Goal: Transaction & Acquisition: Purchase product/service

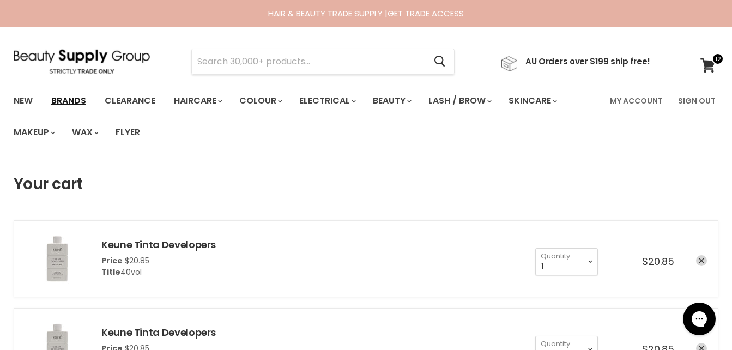
click at [64, 97] on link "Brands" at bounding box center [68, 100] width 51 height 23
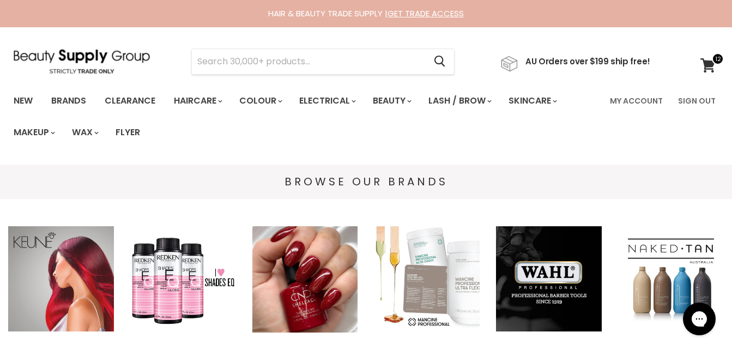
click at [61, 271] on img "Main content" at bounding box center [61, 279] width 106 height 106
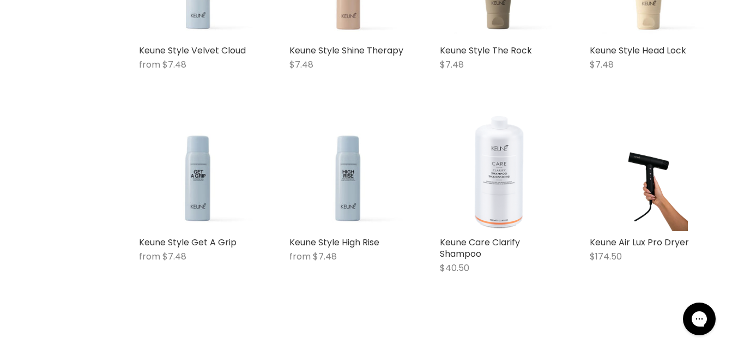
scroll to position [1429, 0]
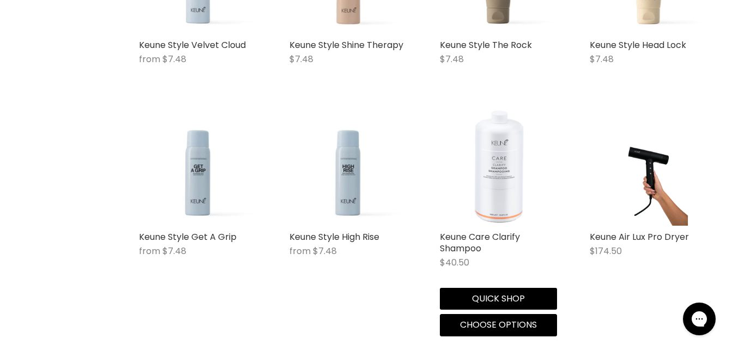
click at [507, 179] on img "Main content" at bounding box center [499, 167] width 118 height 118
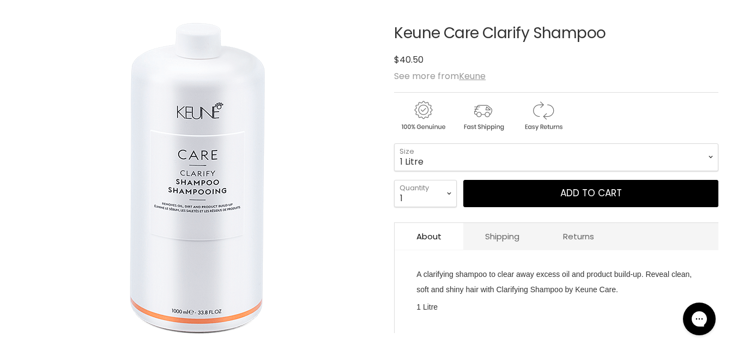
scroll to position [168, 0]
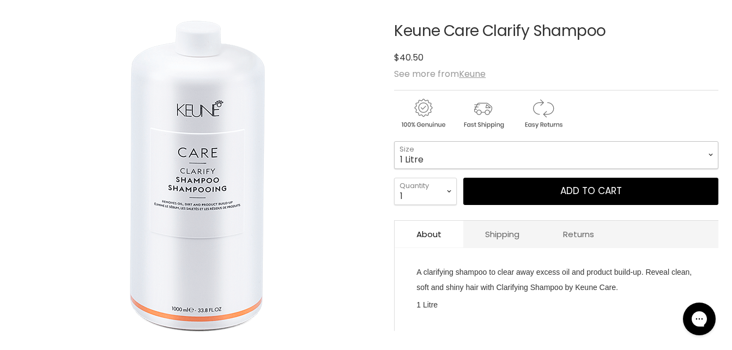
click at [643, 152] on select "1 Litre" at bounding box center [556, 154] width 324 height 27
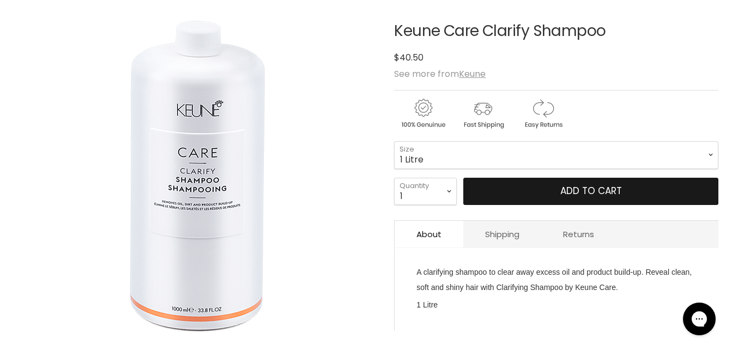
click at [616, 185] on span "Add to cart" at bounding box center [591, 190] width 62 height 13
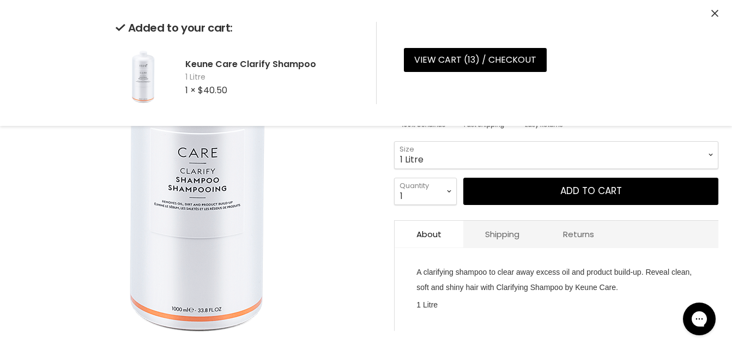
click at [717, 16] on icon "Close" at bounding box center [714, 13] width 7 height 7
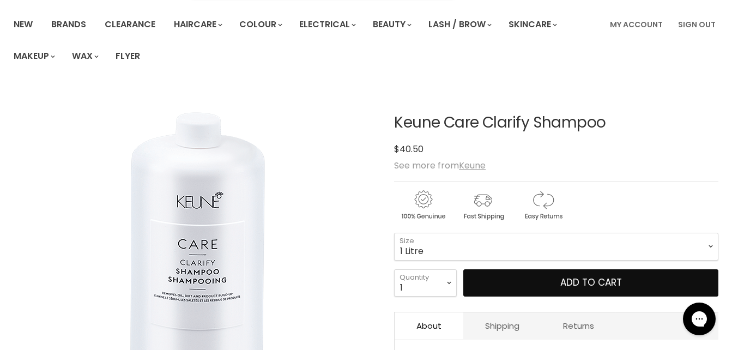
scroll to position [74, 0]
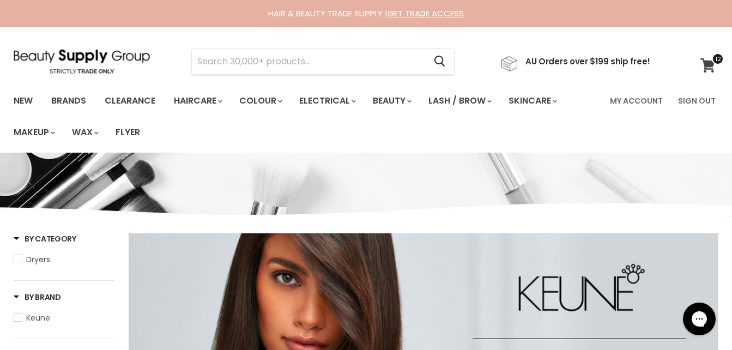
click at [707, 67] on icon at bounding box center [707, 65] width 15 height 14
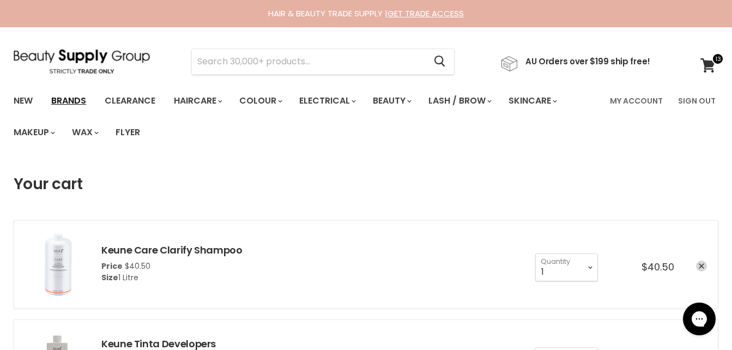
click at [75, 96] on link "Brands" at bounding box center [68, 100] width 51 height 23
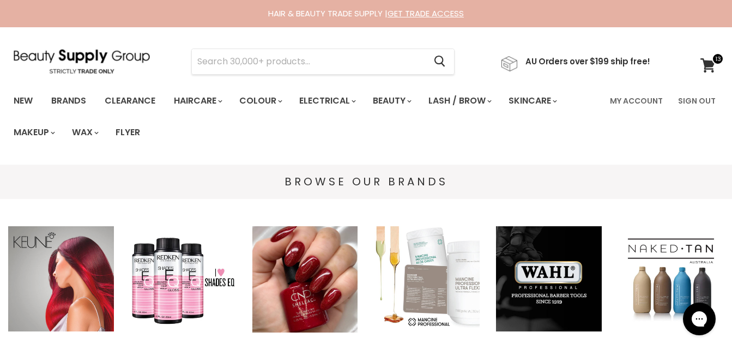
click at [67, 295] on img "Main content" at bounding box center [61, 279] width 106 height 106
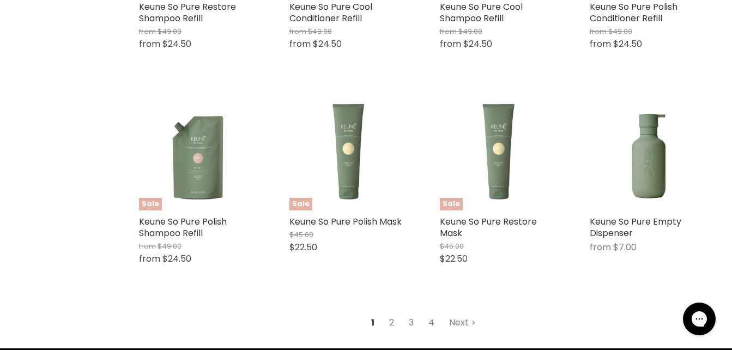
scroll to position [2676, 0]
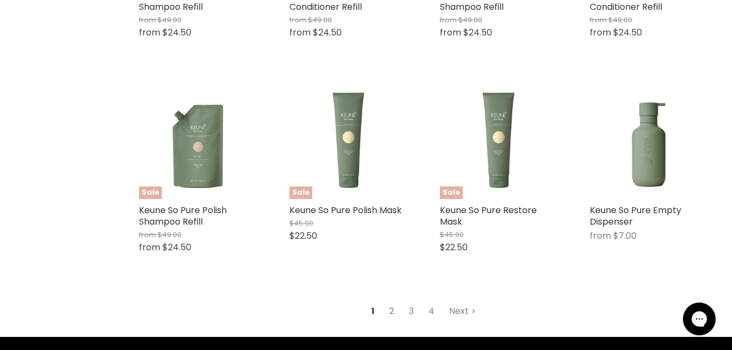
click at [396, 308] on link "2" at bounding box center [391, 311] width 17 height 20
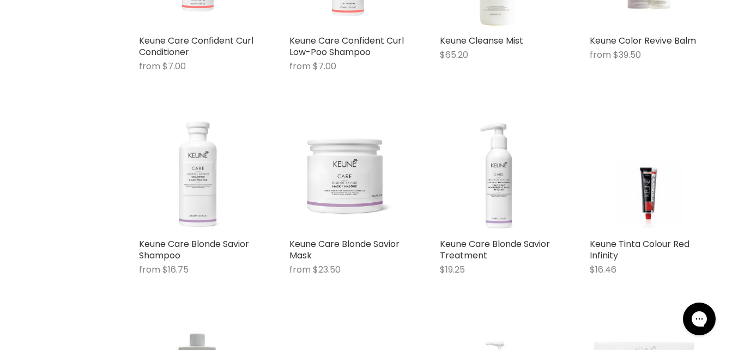
scroll to position [1270, 0]
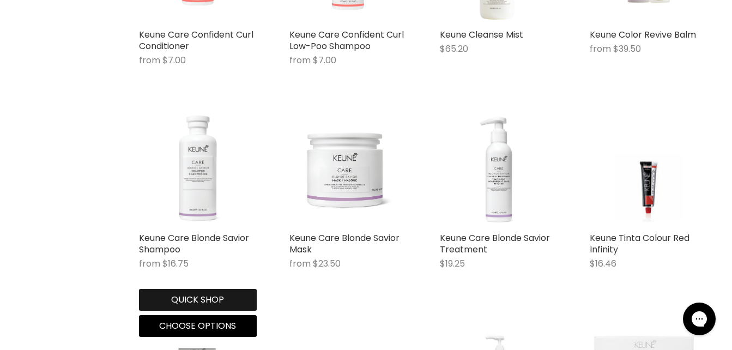
click at [211, 295] on button "Quick shop" at bounding box center [198, 300] width 118 height 22
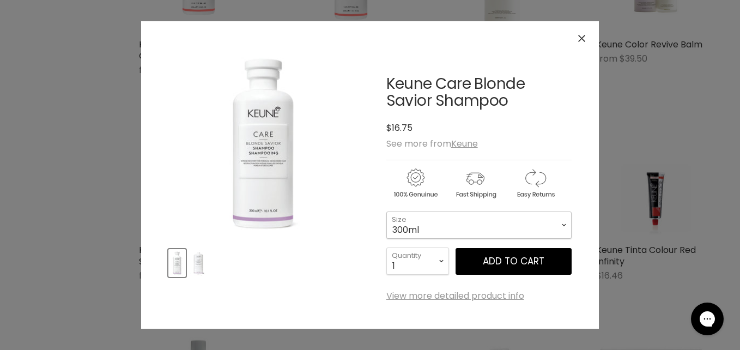
click at [479, 227] on select "300ml 1 Litre" at bounding box center [478, 225] width 185 height 27
click at [386, 212] on select "300ml 1 Litre" at bounding box center [478, 225] width 185 height 27
select select "1 Litre"
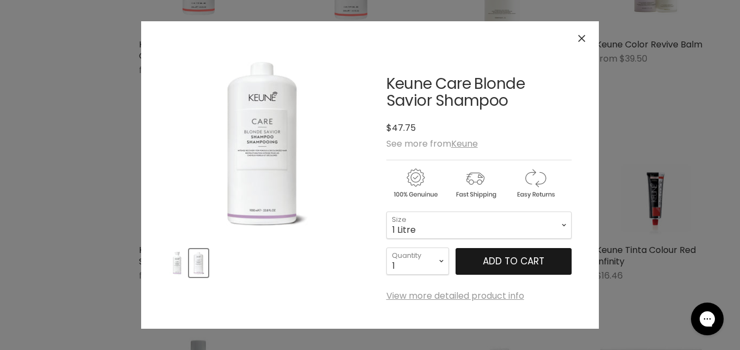
click at [472, 255] on button "Add to cart" at bounding box center [514, 261] width 116 height 27
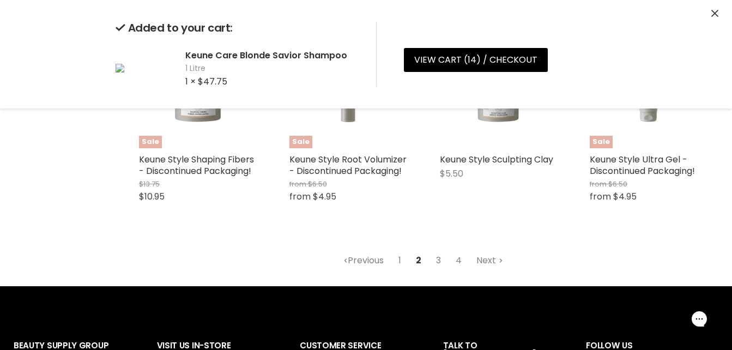
scroll to position [2813, 0]
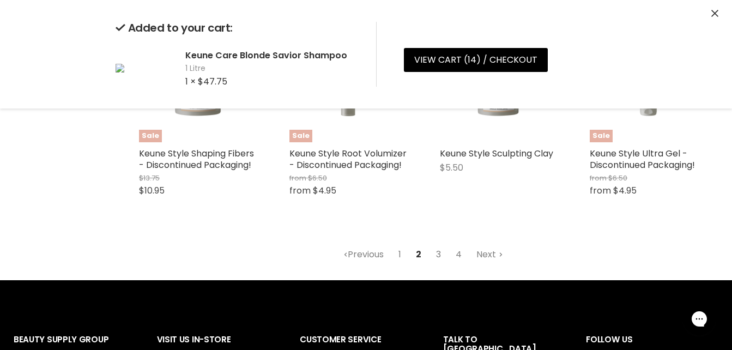
click at [440, 253] on link "3" at bounding box center [438, 255] width 17 height 20
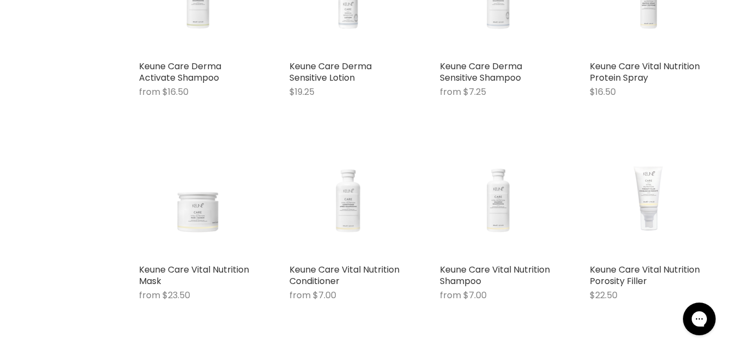
scroll to position [1732, 0]
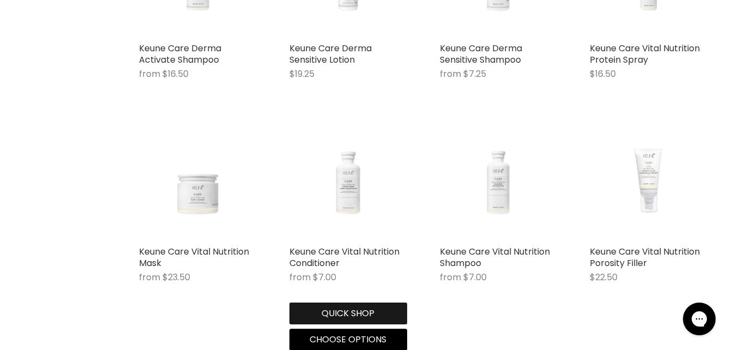
click at [352, 307] on button "Quick shop" at bounding box center [348, 314] width 118 height 22
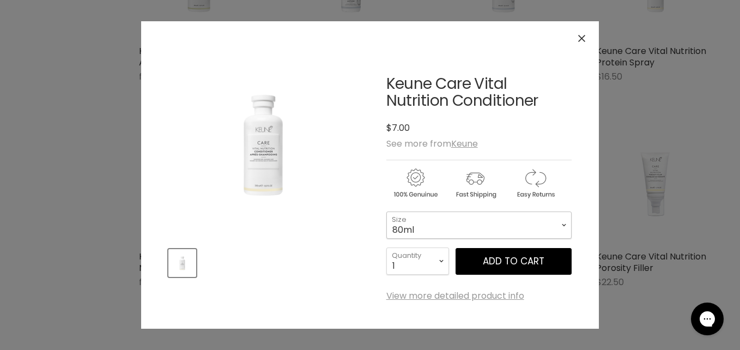
click at [437, 238] on select "80ml 250ml 1Litre" at bounding box center [478, 225] width 185 height 27
click at [386, 212] on select "80ml 250ml 1Litre" at bounding box center [478, 225] width 185 height 27
select select "1Litre"
click at [479, 266] on button "Add to cart" at bounding box center [514, 261] width 116 height 27
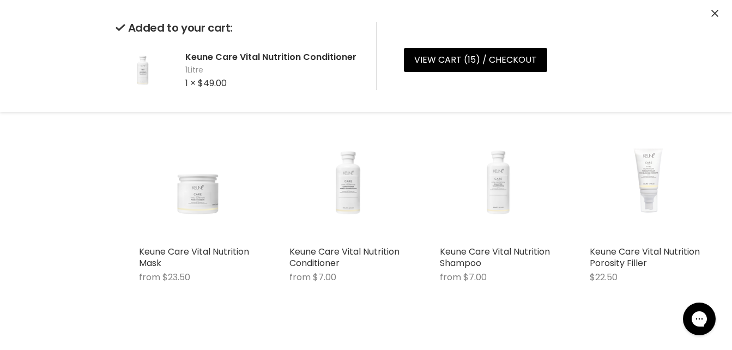
click at [494, 198] on img "Main content" at bounding box center [499, 181] width 118 height 87
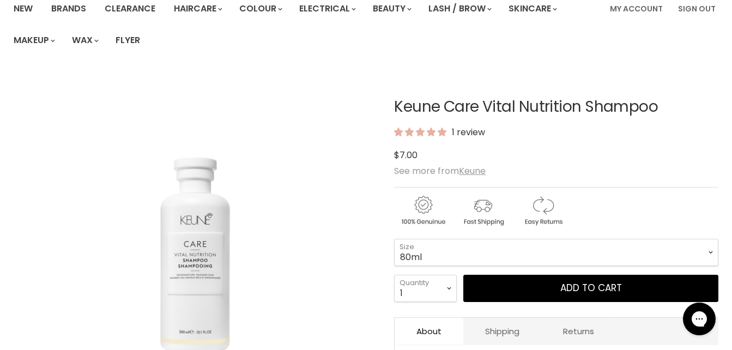
scroll to position [110, 0]
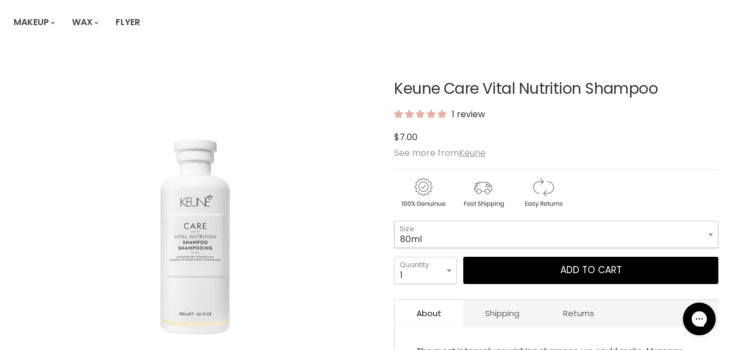
click at [565, 238] on select "80ml 300ml 1Litre" at bounding box center [556, 234] width 324 height 27
click at [394, 221] on select "80ml 300ml 1Litre" at bounding box center [556, 234] width 324 height 27
select select "1Litre"
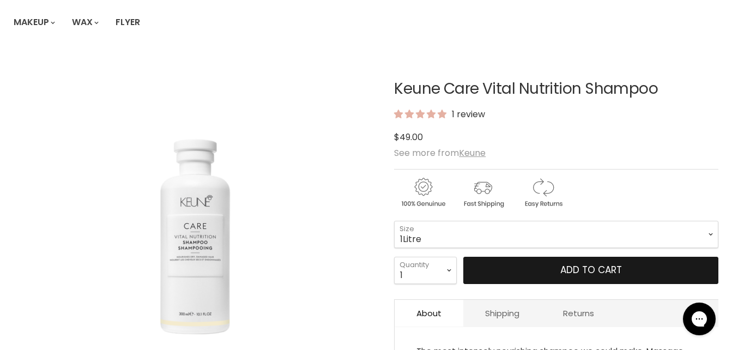
click at [573, 261] on button "Add to cart" at bounding box center [590, 270] width 255 height 27
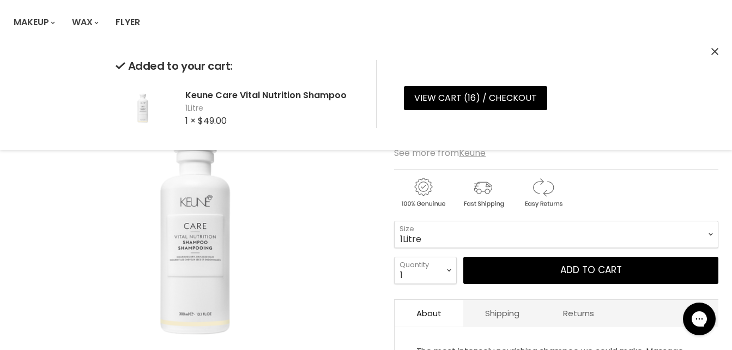
click at [711, 53] on icon "Close" at bounding box center [714, 51] width 7 height 7
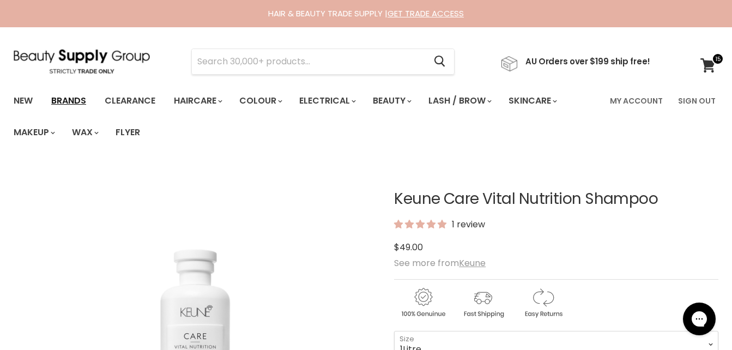
click at [62, 104] on link "Brands" at bounding box center [68, 100] width 51 height 23
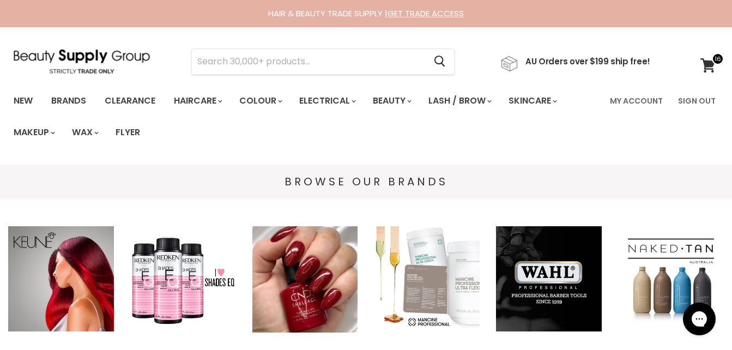
click at [76, 251] on img "Main content" at bounding box center [61, 279] width 106 height 106
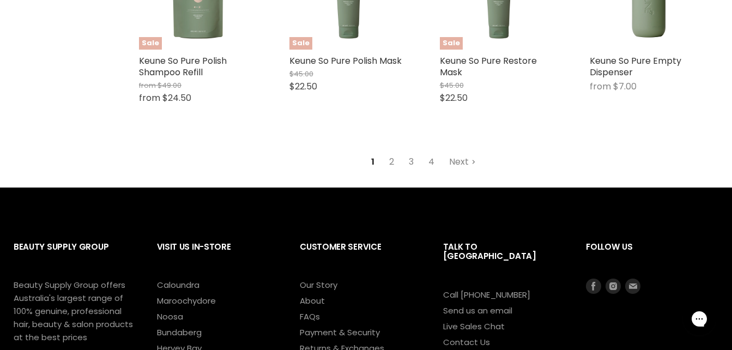
scroll to position [2831, 0]
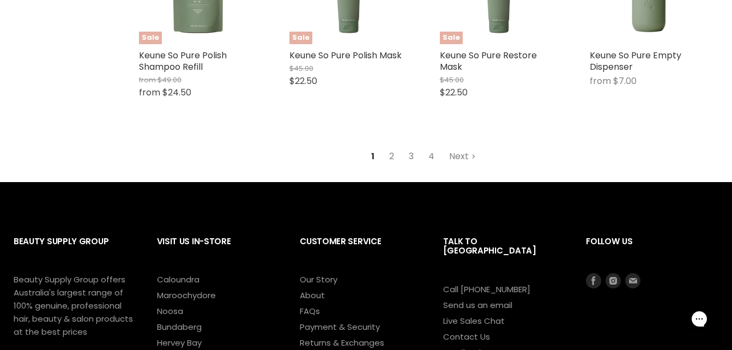
click at [408, 156] on link "3" at bounding box center [411, 157] width 17 height 20
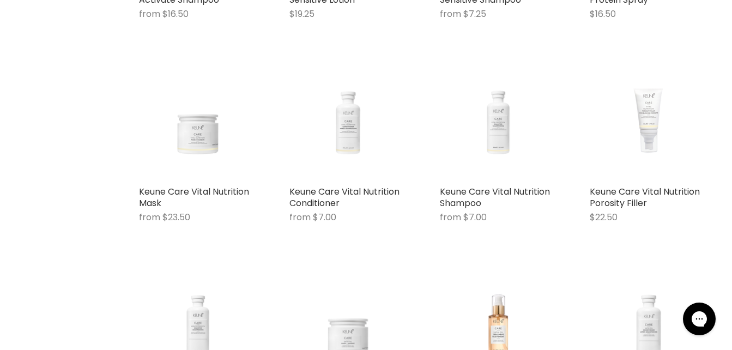
scroll to position [1786, 0]
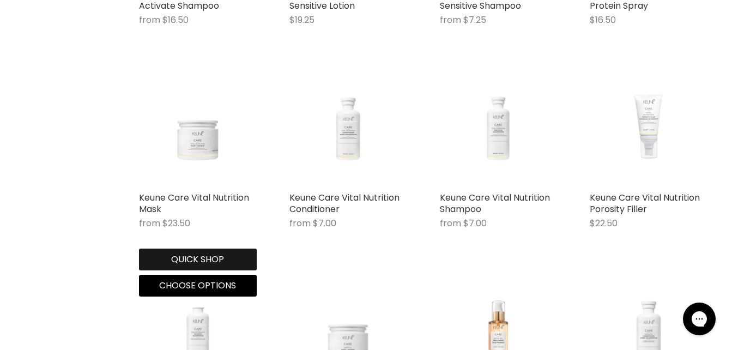
click at [203, 252] on button "Quick shop" at bounding box center [198, 260] width 118 height 22
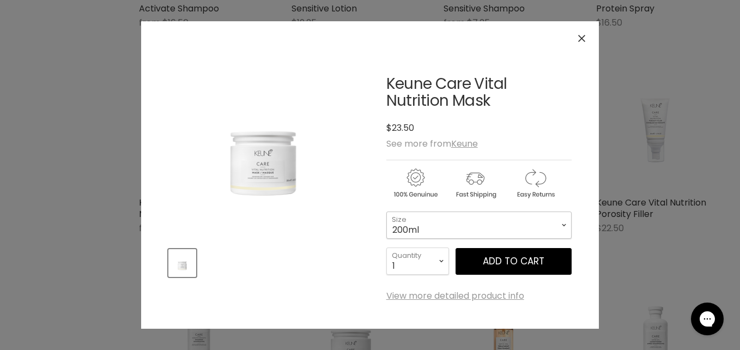
click at [460, 215] on select "200ml 500ml" at bounding box center [478, 225] width 185 height 27
click at [386, 212] on select "200ml 500ml" at bounding box center [478, 225] width 185 height 27
select select "500ml"
click at [491, 261] on button "Add to cart" at bounding box center [514, 261] width 116 height 27
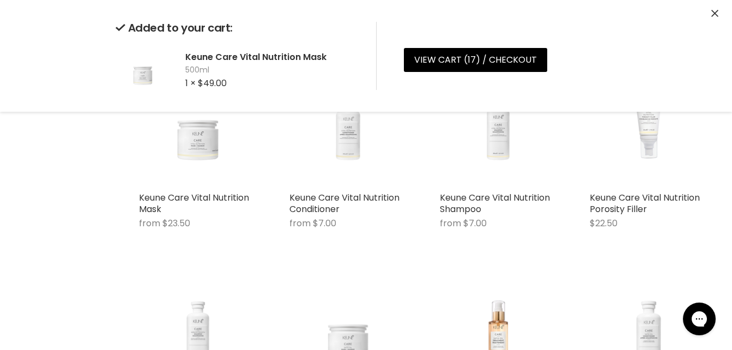
click at [717, 12] on icon "Close" at bounding box center [714, 13] width 7 height 7
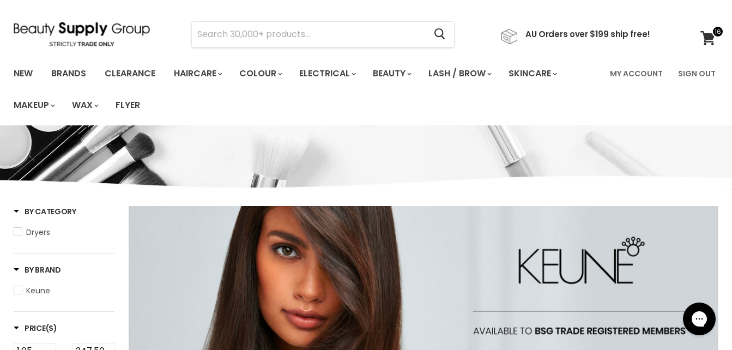
scroll to position [57, 0]
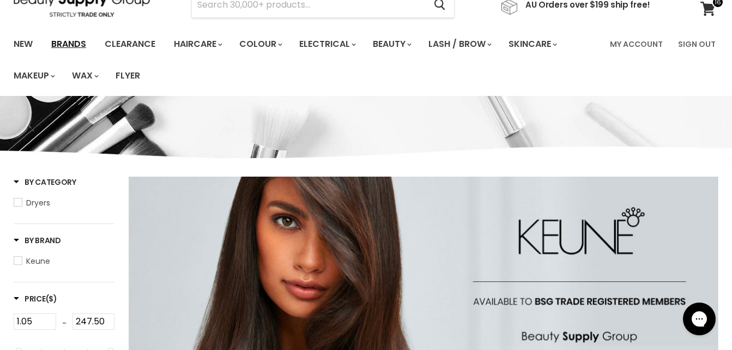
click at [70, 47] on link "Brands" at bounding box center [68, 44] width 51 height 23
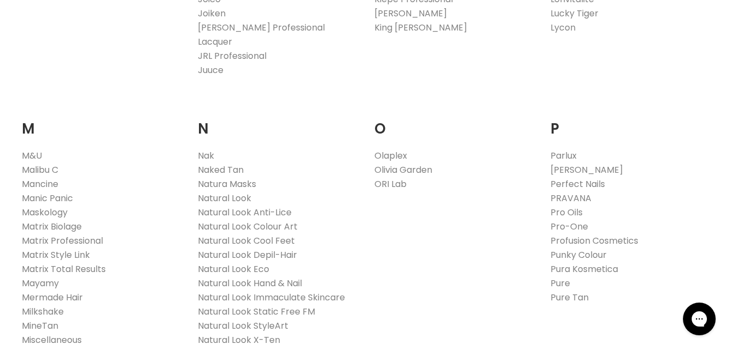
scroll to position [1212, 0]
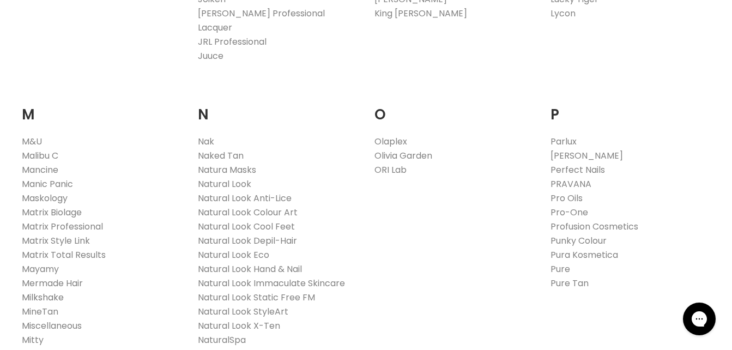
click at [53, 291] on link "Milkshake" at bounding box center [43, 297] width 42 height 13
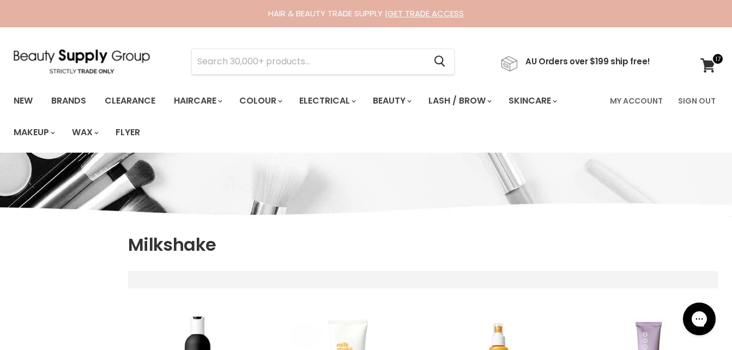
select select "manual"
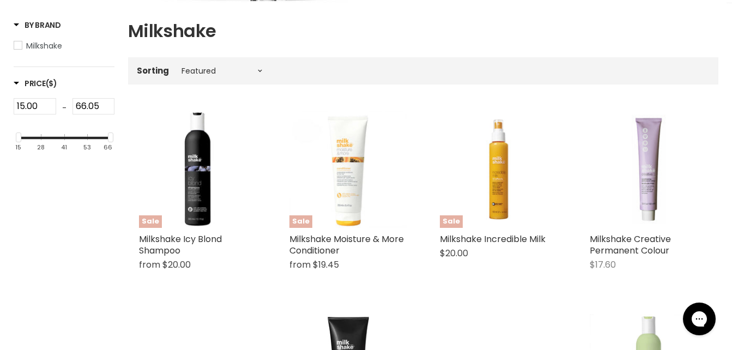
scroll to position [246, 0]
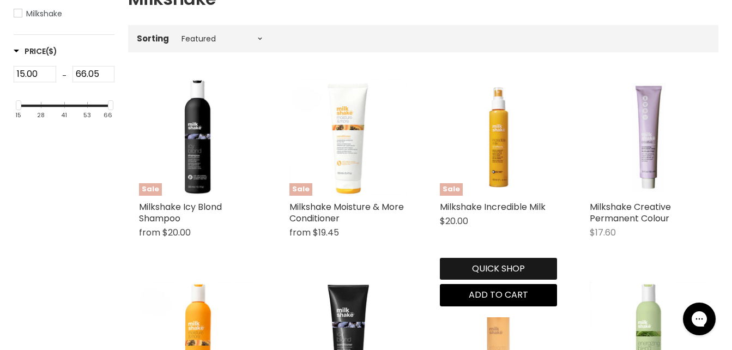
click at [489, 259] on button "Quick shop" at bounding box center [499, 269] width 118 height 22
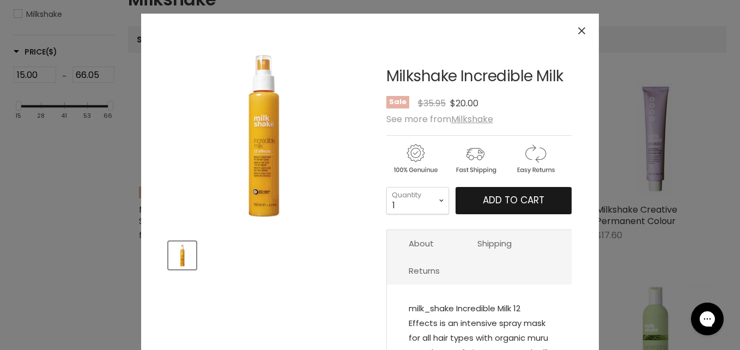
click at [514, 203] on span "Add to cart" at bounding box center [514, 200] width 62 height 13
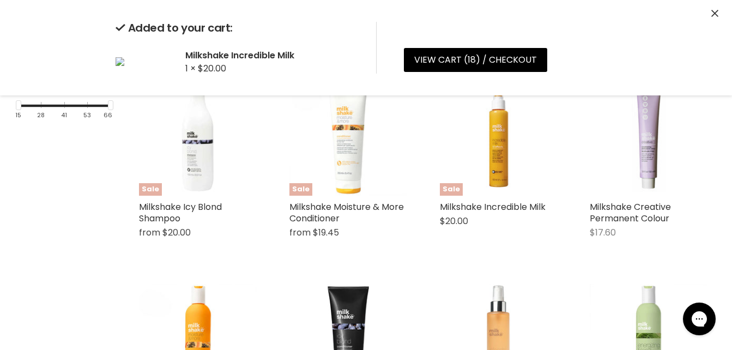
click at [207, 251] on div "Quick shop Choose options" at bounding box center [198, 224] width 122 height 53
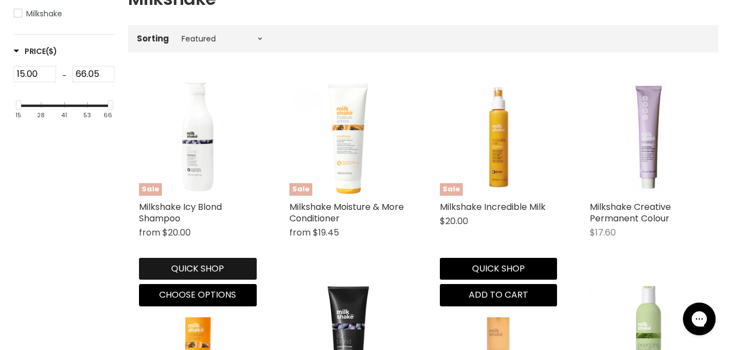
click at [215, 266] on button "Quick shop" at bounding box center [198, 269] width 118 height 22
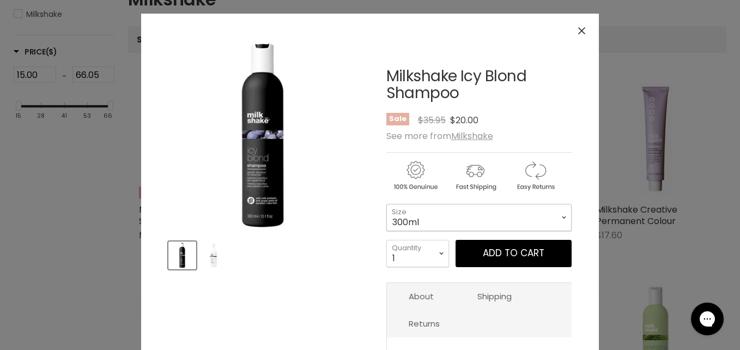
click at [448, 226] on select "300ml 1 Litre" at bounding box center [478, 217] width 185 height 27
click at [386, 204] on select "300ml 1 Litre" at bounding box center [478, 217] width 185 height 27
select select "1 Litre"
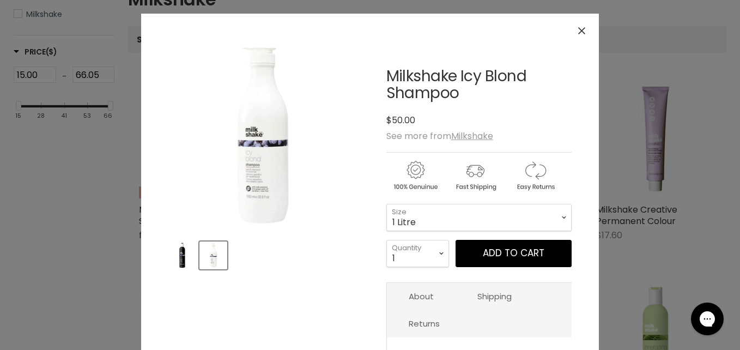
click at [581, 28] on icon "Close" at bounding box center [581, 30] width 7 height 7
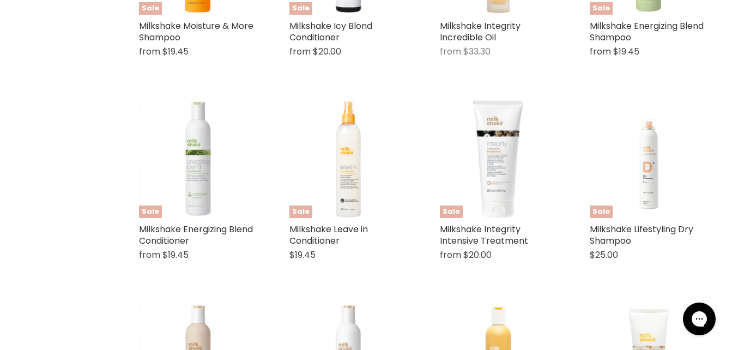
scroll to position [636, 0]
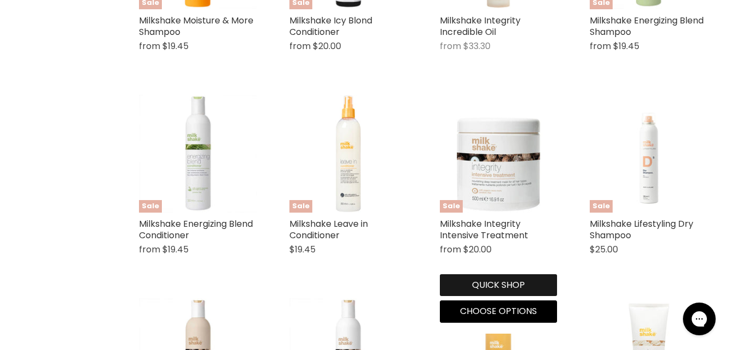
click at [482, 290] on button "Quick shop" at bounding box center [499, 285] width 118 height 22
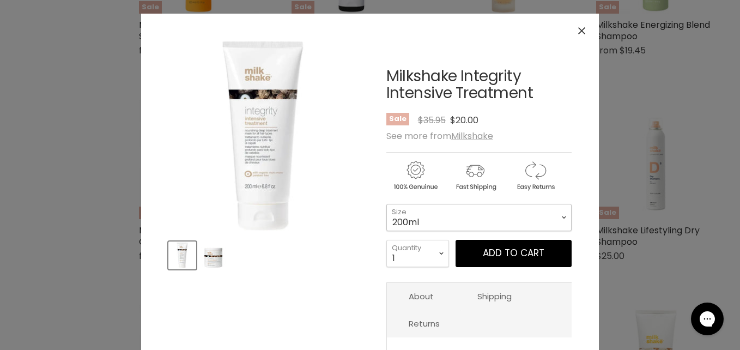
click at [484, 214] on select "200ml 500ml" at bounding box center [478, 217] width 185 height 27
click at [386, 204] on select "200ml 500ml" at bounding box center [478, 217] width 185 height 27
select select "500ml"
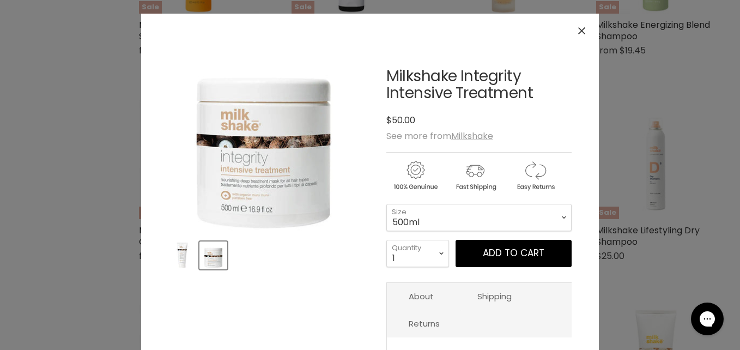
click at [573, 31] on button "Close" at bounding box center [581, 30] width 23 height 23
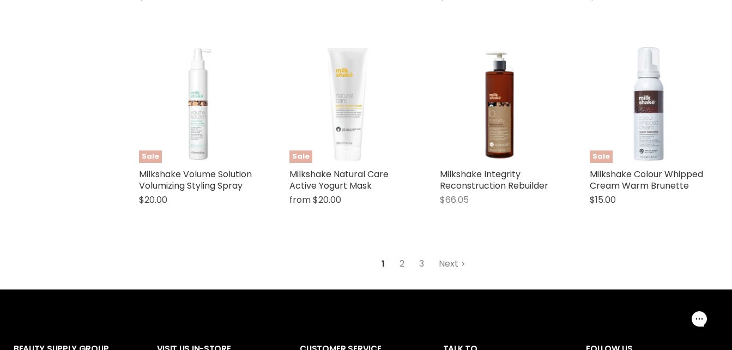
scroll to position [2533, 0]
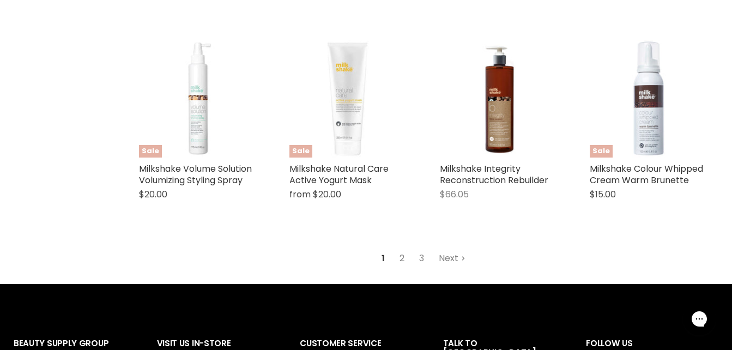
click at [398, 259] on link "2" at bounding box center [402, 259] width 17 height 20
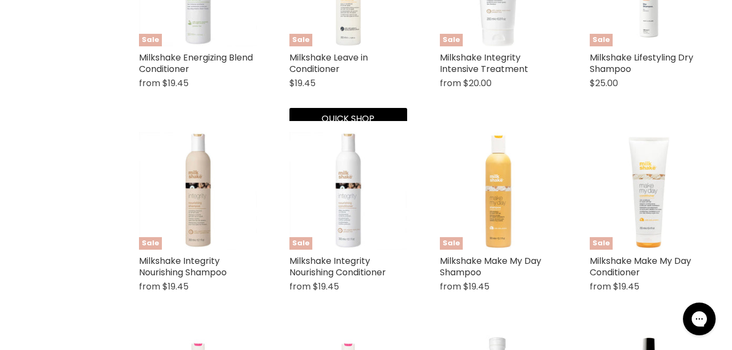
scroll to position [286, 0]
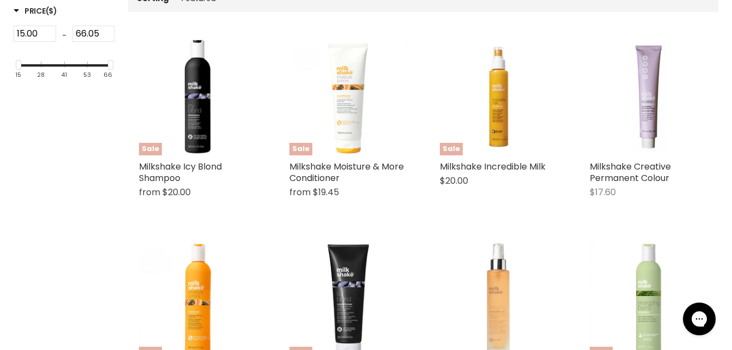
select select "manual"
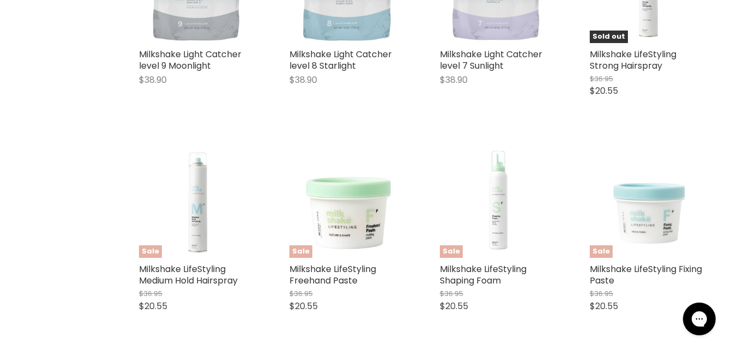
scroll to position [862, 0]
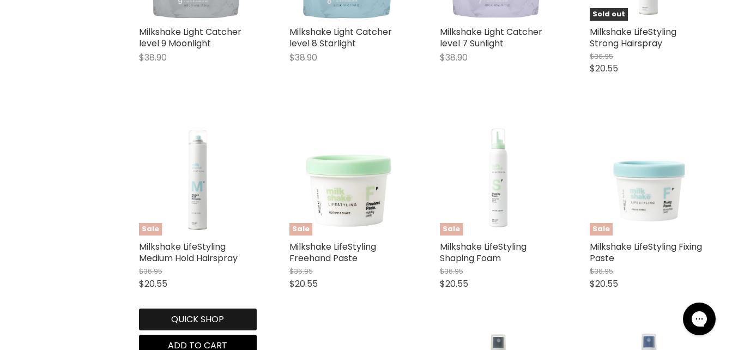
click at [217, 311] on button "Quick shop" at bounding box center [198, 320] width 118 height 22
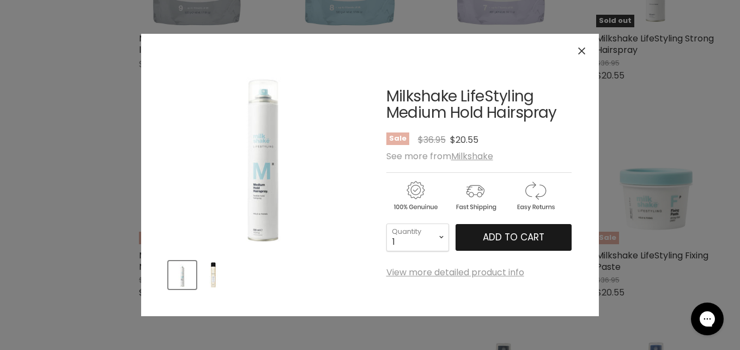
click at [496, 235] on span "Add to cart" at bounding box center [514, 237] width 62 height 13
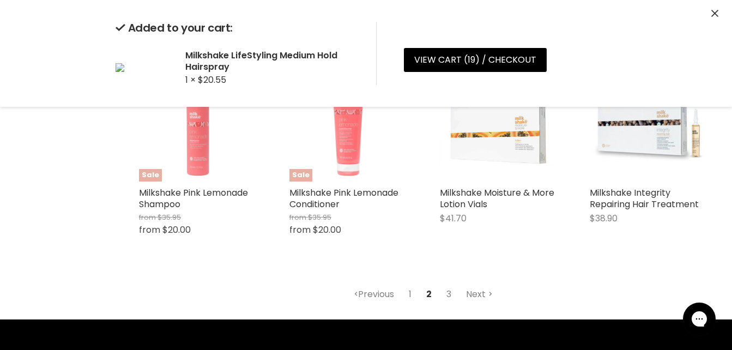
scroll to position [2652, 0]
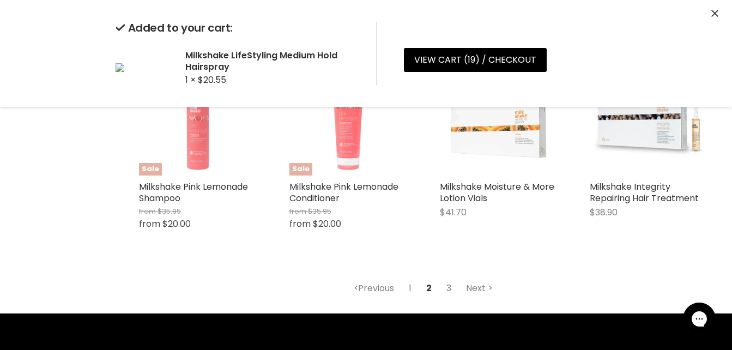
click at [449, 288] on link "3" at bounding box center [448, 289] width 17 height 20
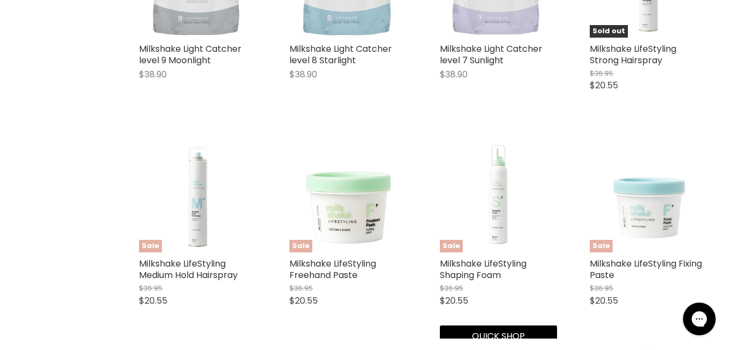
scroll to position [286, 0]
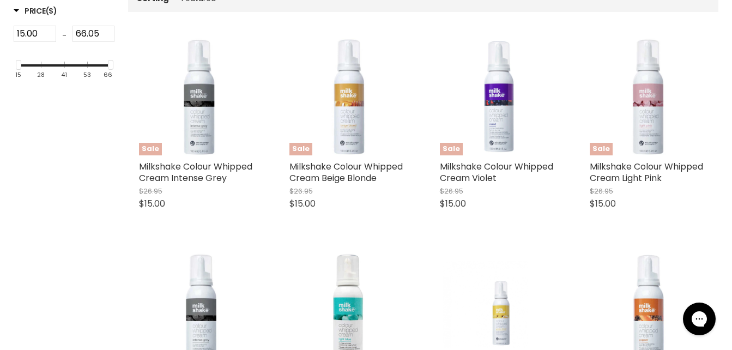
select select "manual"
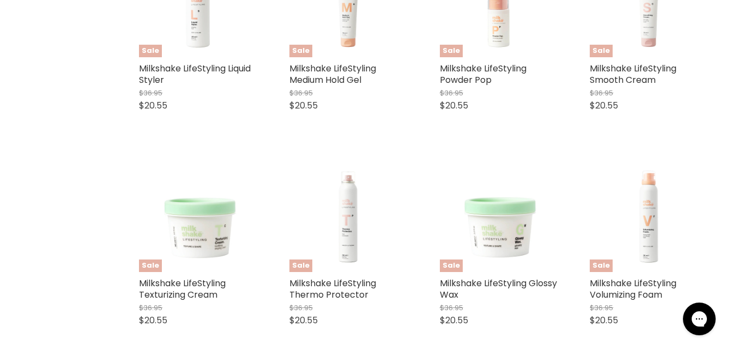
scroll to position [1239, 0]
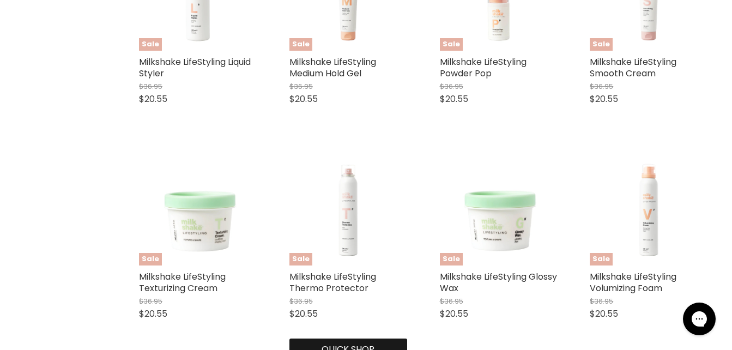
click at [334, 346] on button "Quick shop" at bounding box center [348, 350] width 118 height 22
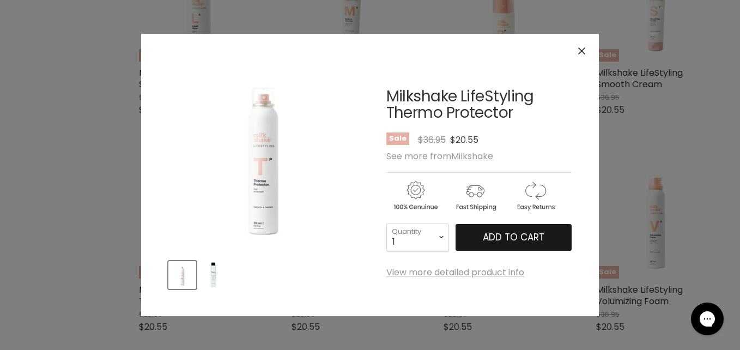
click at [483, 234] on span "Add to cart" at bounding box center [514, 237] width 62 height 13
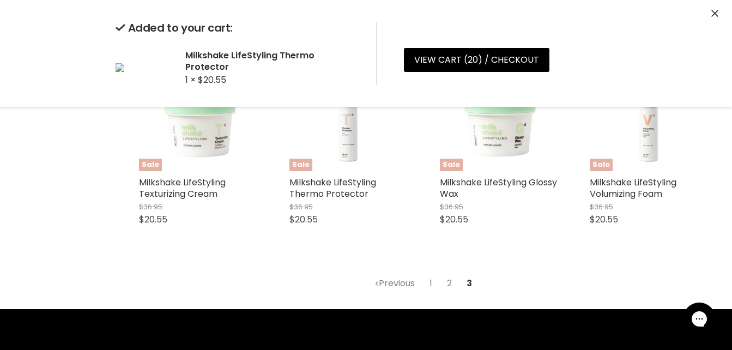
scroll to position [1421, 0]
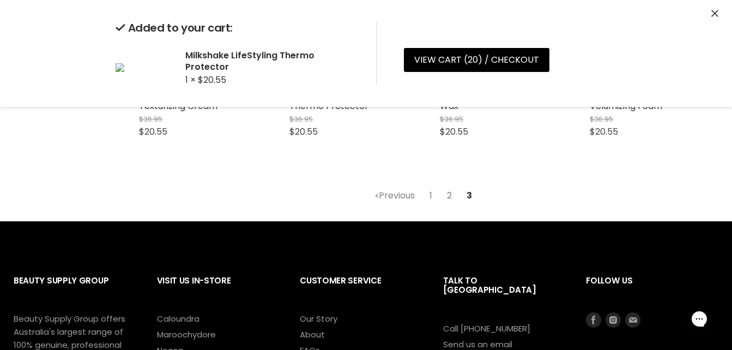
click at [447, 194] on link "2" at bounding box center [449, 196] width 17 height 20
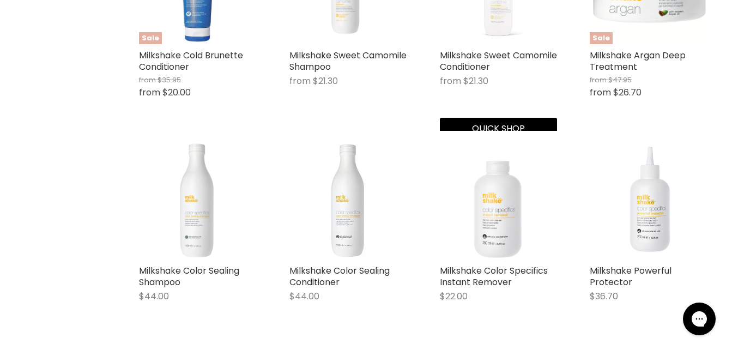
scroll to position [286, 0]
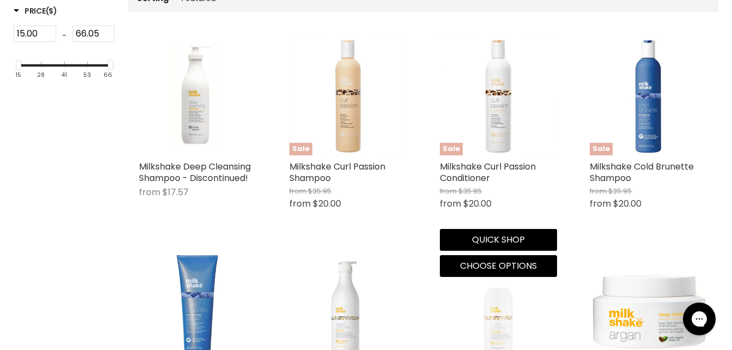
select select "manual"
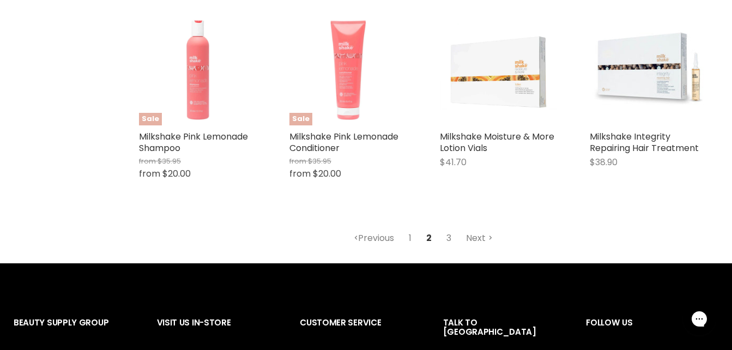
scroll to position [2708, 0]
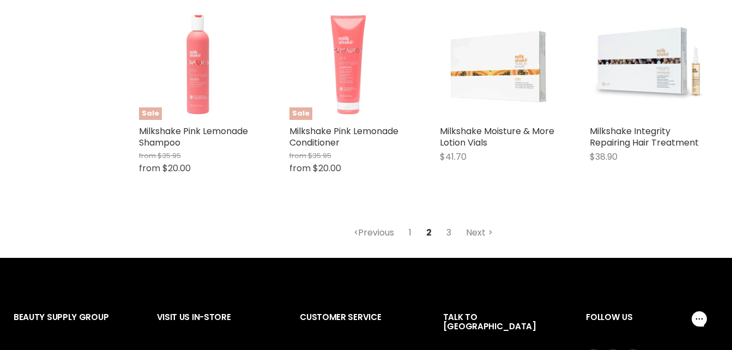
click at [407, 238] on link "1" at bounding box center [410, 233] width 15 height 20
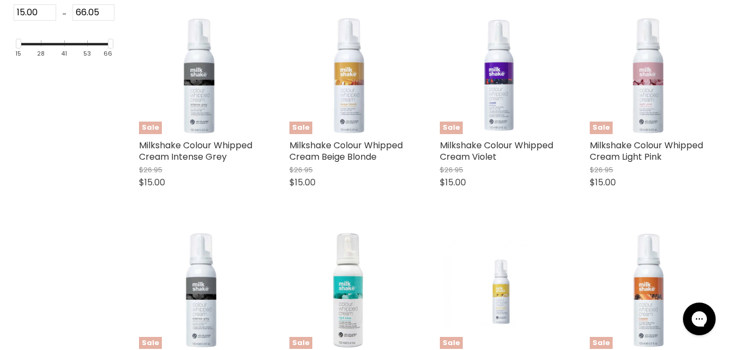
scroll to position [286, 0]
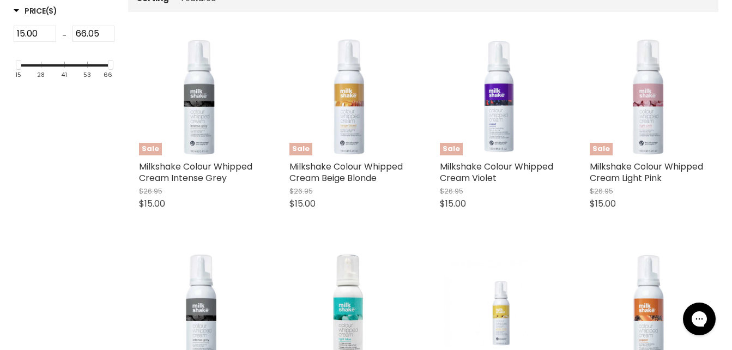
select select "manual"
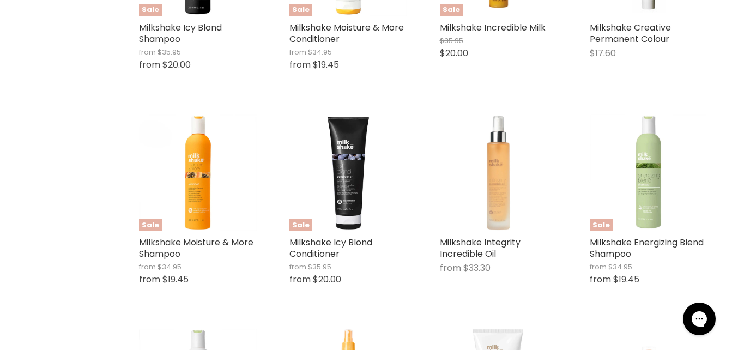
scroll to position [431, 0]
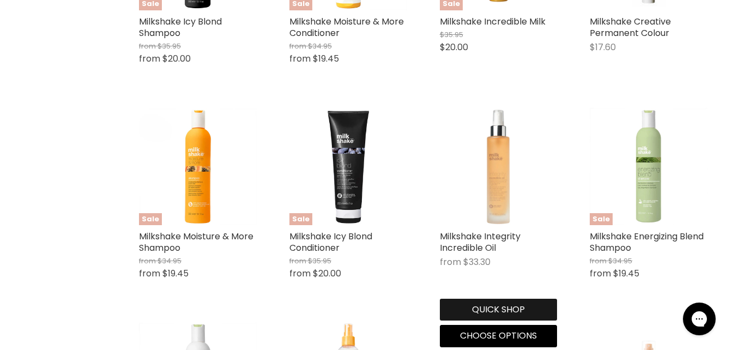
click at [482, 305] on button "Quick shop" at bounding box center [499, 310] width 118 height 22
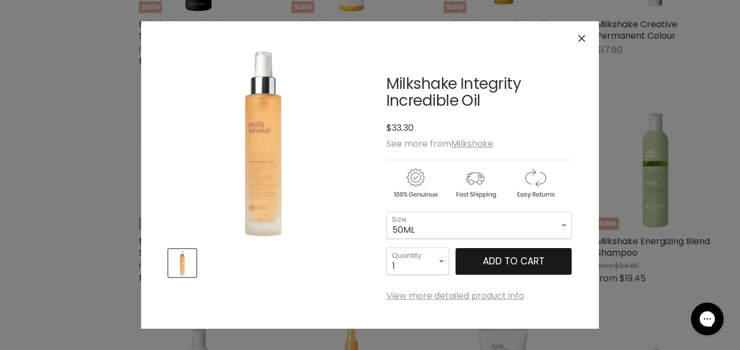
click at [506, 258] on span "Add to cart" at bounding box center [514, 261] width 62 height 13
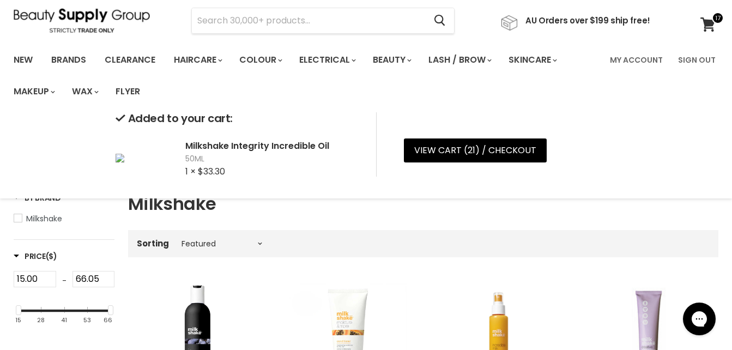
scroll to position [35, 0]
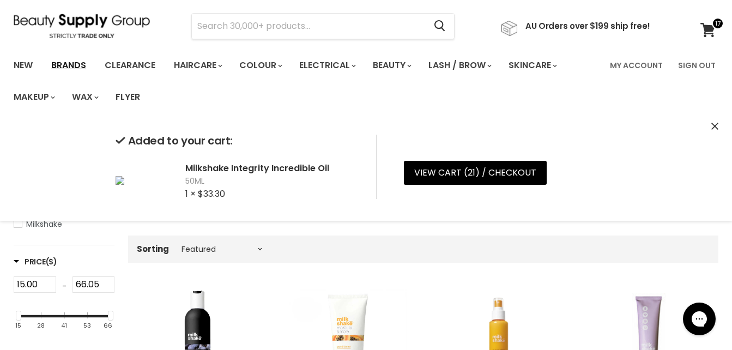
click at [73, 69] on link "Brands" at bounding box center [68, 65] width 51 height 23
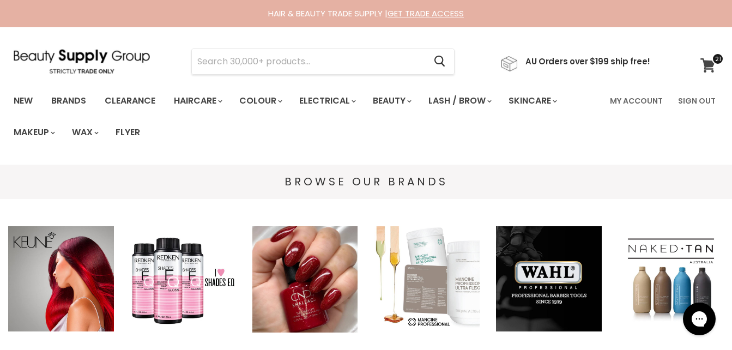
click at [712, 61] on span at bounding box center [718, 59] width 12 height 12
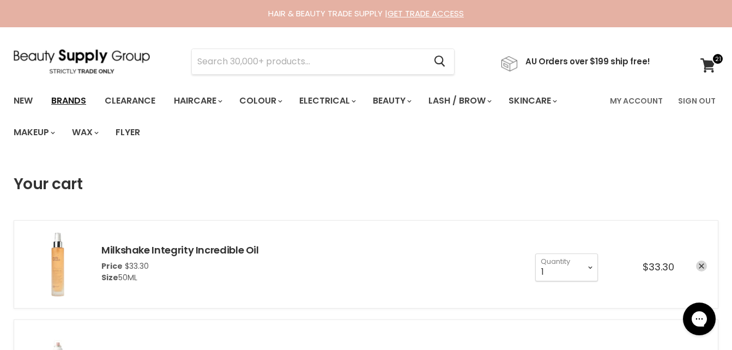
click at [73, 99] on link "Brands" at bounding box center [68, 100] width 51 height 23
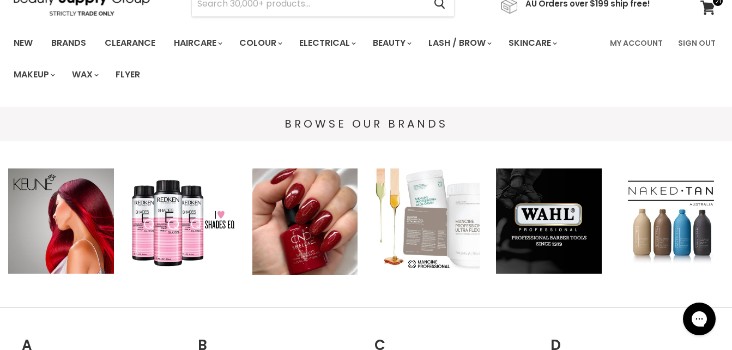
scroll to position [77, 0]
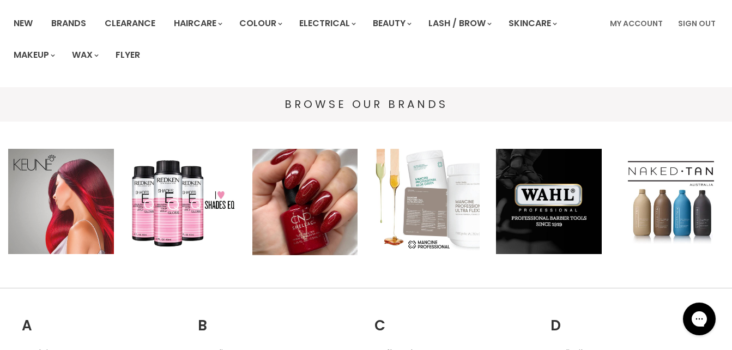
click at [39, 197] on img "Main content" at bounding box center [61, 202] width 106 height 106
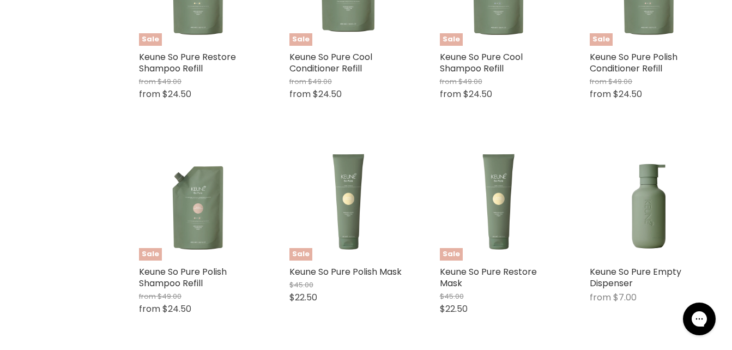
scroll to position [2671, 0]
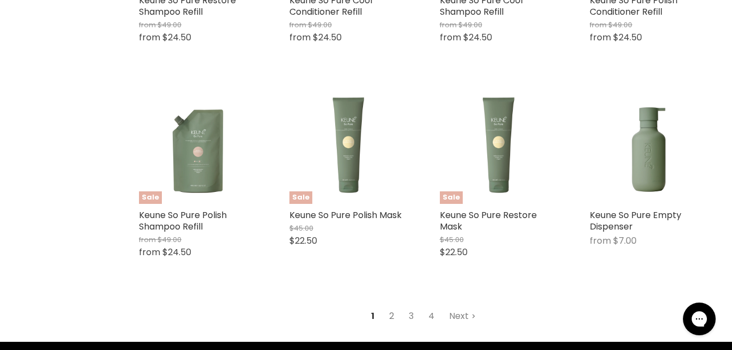
click at [392, 311] on link "2" at bounding box center [391, 316] width 17 height 20
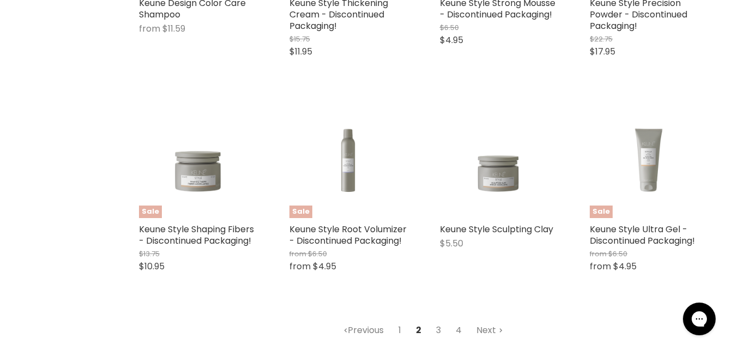
scroll to position [2749, 0]
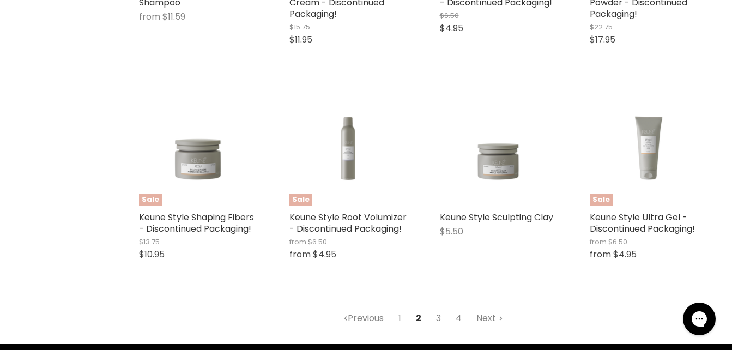
click at [438, 317] on link "3" at bounding box center [438, 319] width 17 height 20
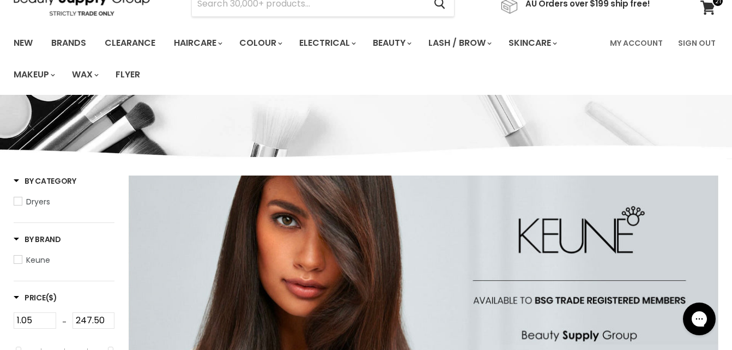
scroll to position [52, 0]
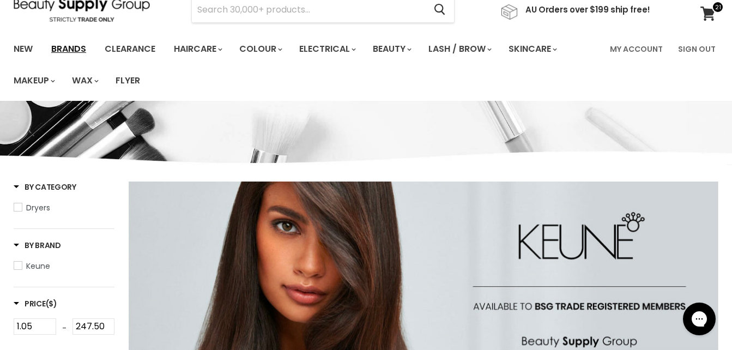
click at [76, 43] on link "Brands" at bounding box center [68, 49] width 51 height 23
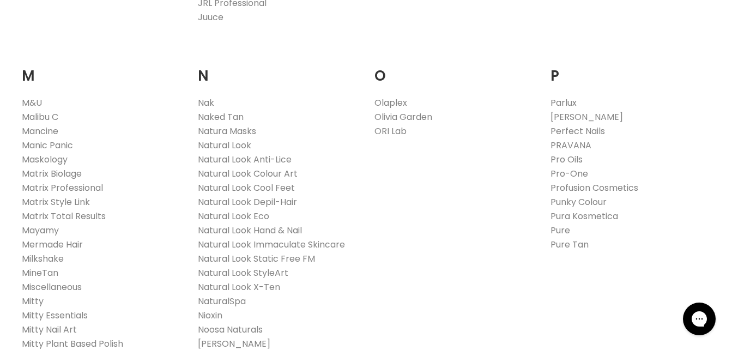
scroll to position [1260, 0]
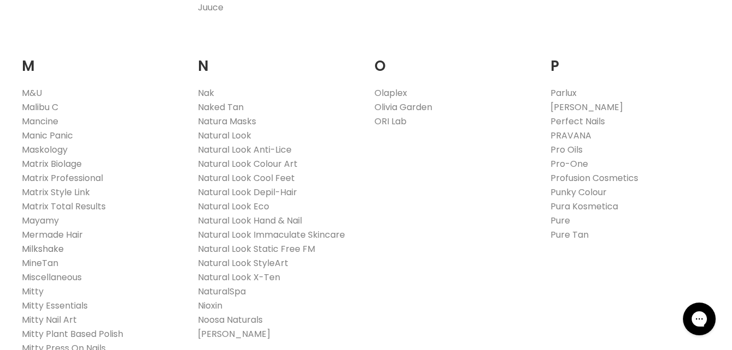
click at [34, 243] on link "Milkshake" at bounding box center [43, 249] width 42 height 13
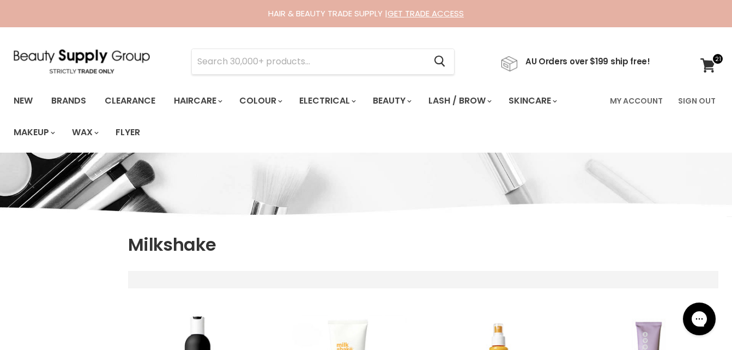
select select "manual"
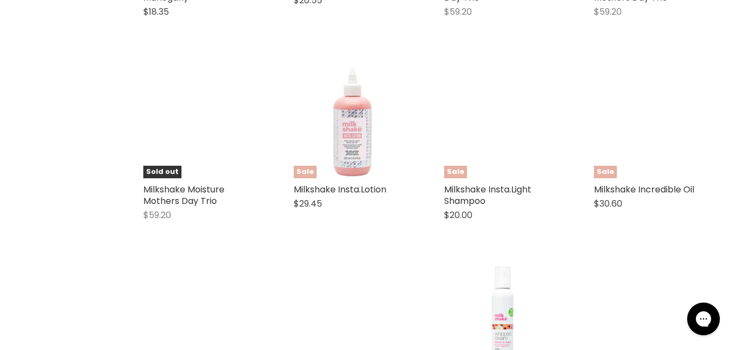
scroll to position [2100, 0]
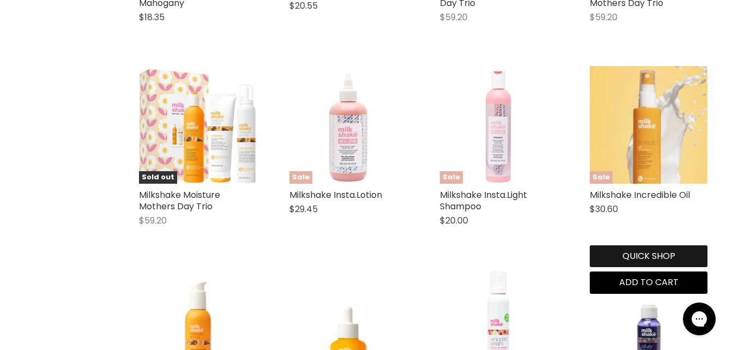
click at [649, 251] on button "Quick shop" at bounding box center [649, 256] width 118 height 22
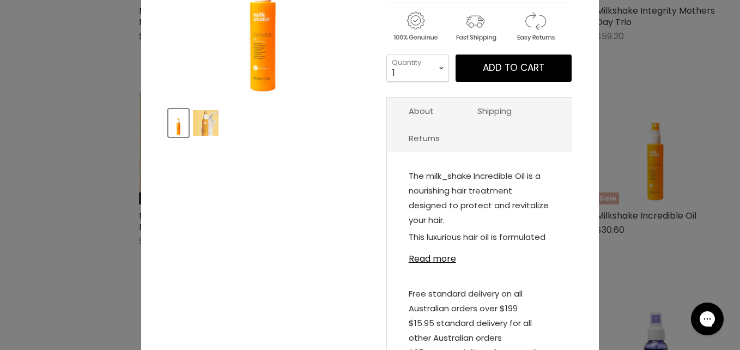
scroll to position [47, 0]
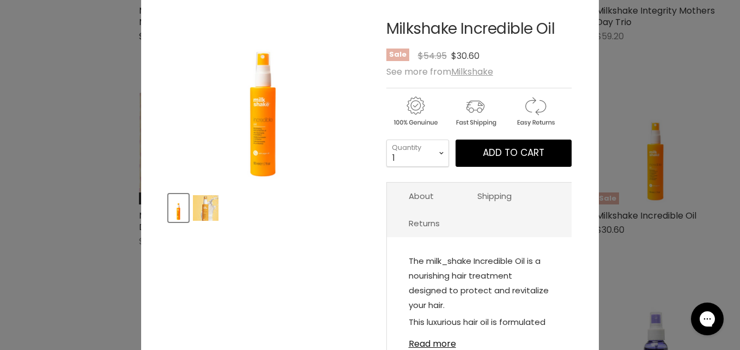
click at [206, 208] on img "Product thumbnails" at bounding box center [206, 208] width 26 height 26
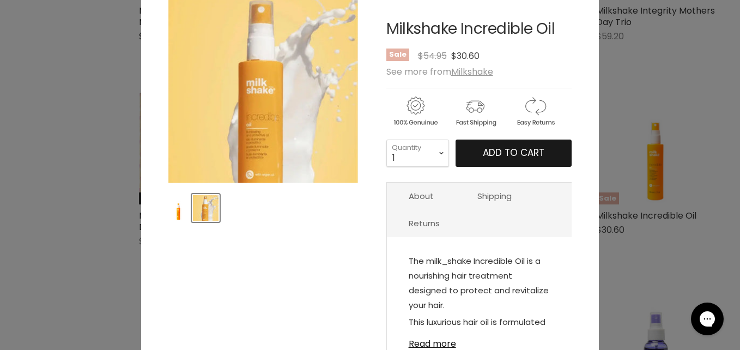
click at [496, 152] on span "Add to cart" at bounding box center [514, 152] width 62 height 13
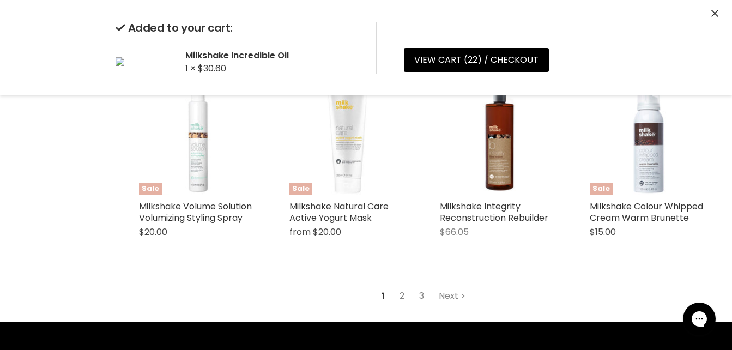
scroll to position [2485, 0]
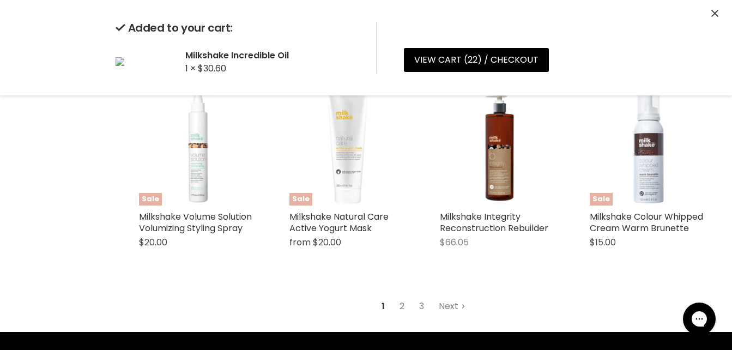
click at [403, 305] on link "2" at bounding box center [402, 307] width 17 height 20
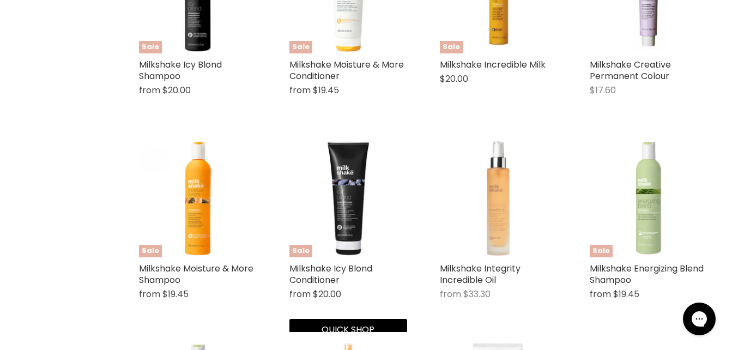
scroll to position [286, 0]
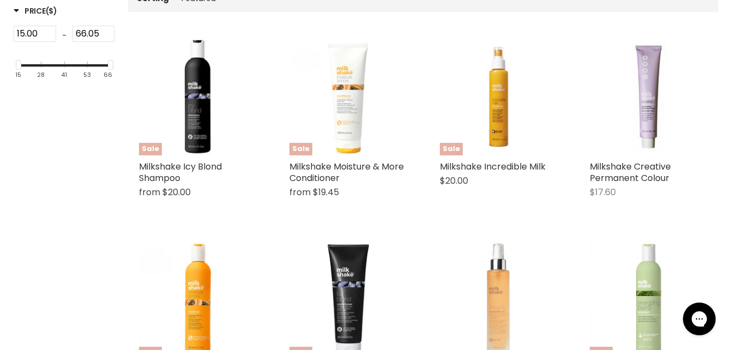
select select "manual"
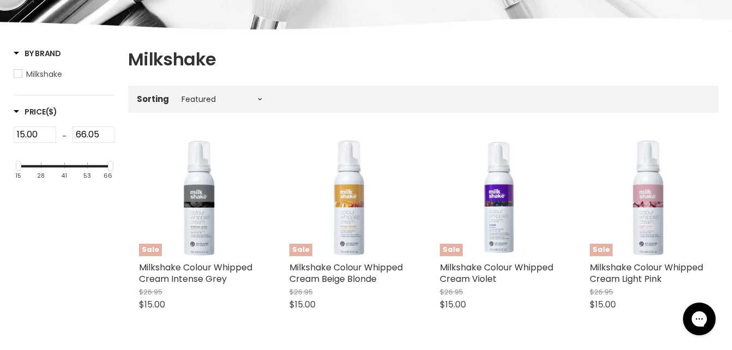
scroll to position [0, 0]
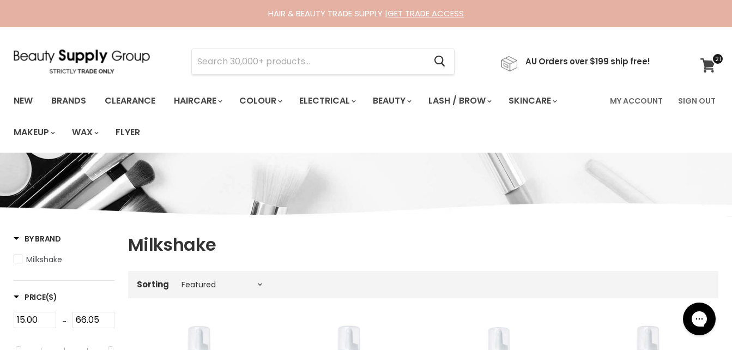
click at [709, 62] on icon at bounding box center [707, 65] width 15 height 14
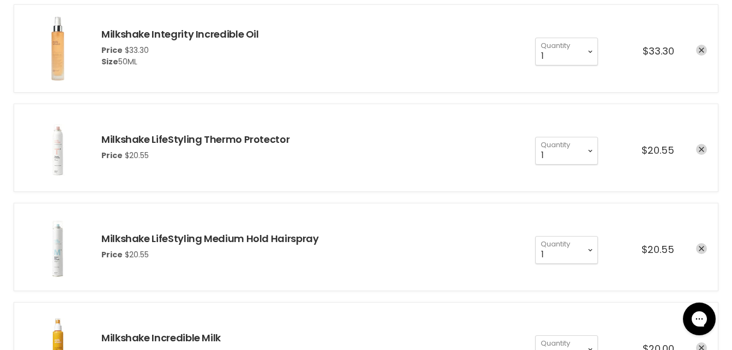
scroll to position [339, 0]
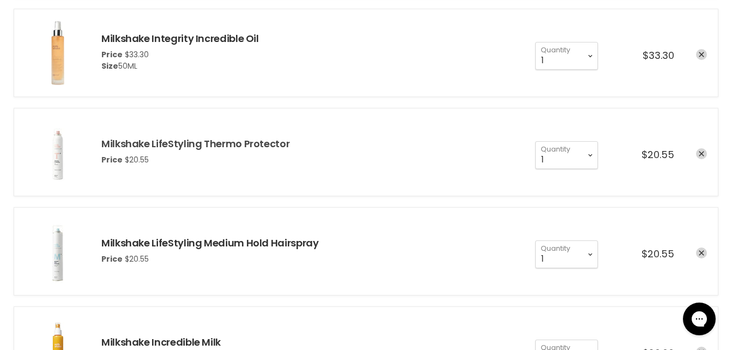
click at [203, 142] on link "Milkshake LifeStyling Thermo Protector" at bounding box center [195, 144] width 188 height 14
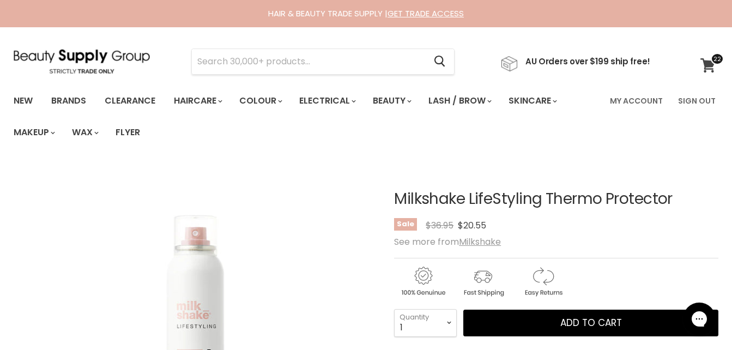
click at [712, 59] on span at bounding box center [717, 59] width 13 height 12
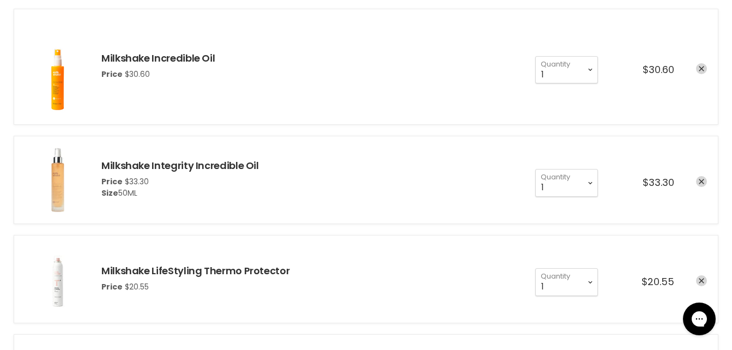
scroll to position [235, 0]
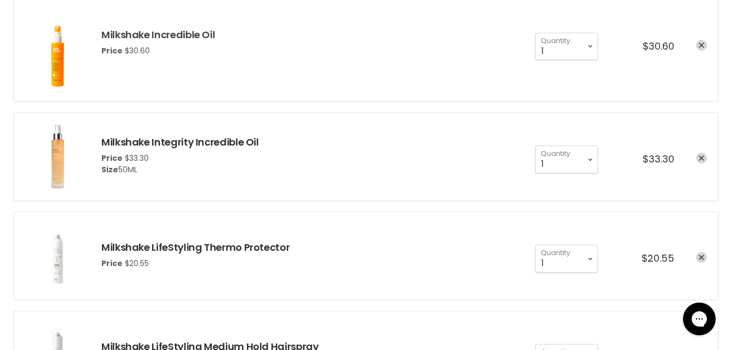
click at [153, 36] on link "Milkshake Incredible Oil" at bounding box center [157, 35] width 113 height 14
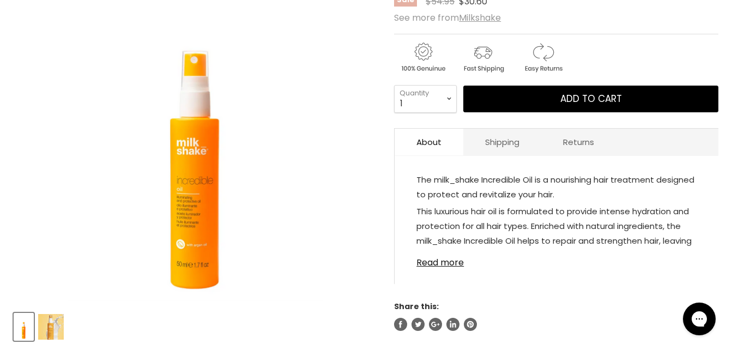
scroll to position [275, 0]
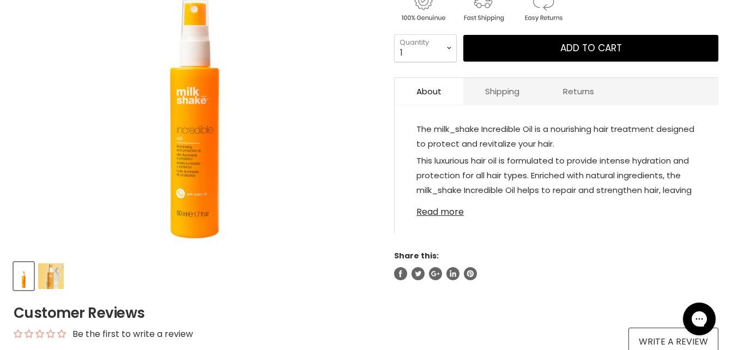
click at [433, 216] on link "Read more" at bounding box center [556, 209] width 280 height 16
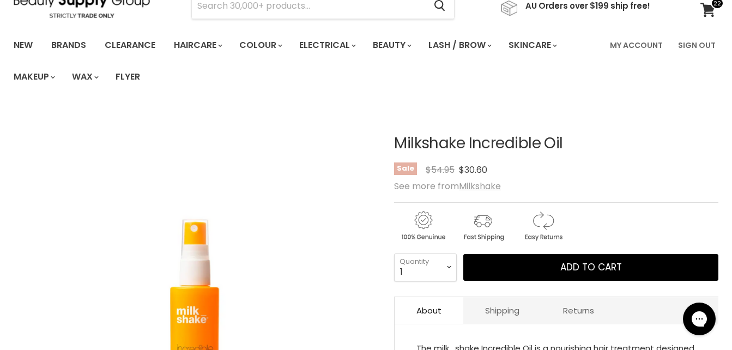
scroll to position [0, 0]
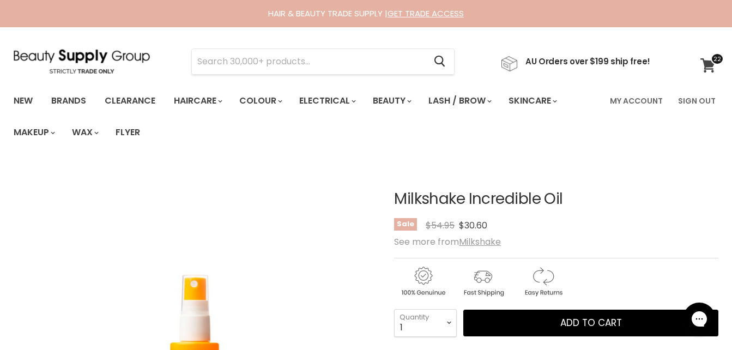
click at [710, 59] on icon at bounding box center [707, 65] width 15 height 14
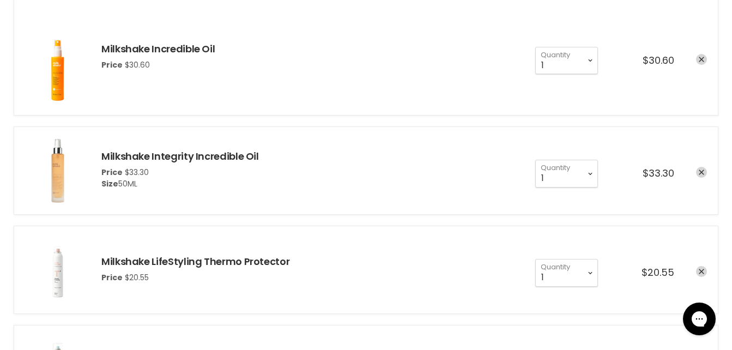
scroll to position [226, 0]
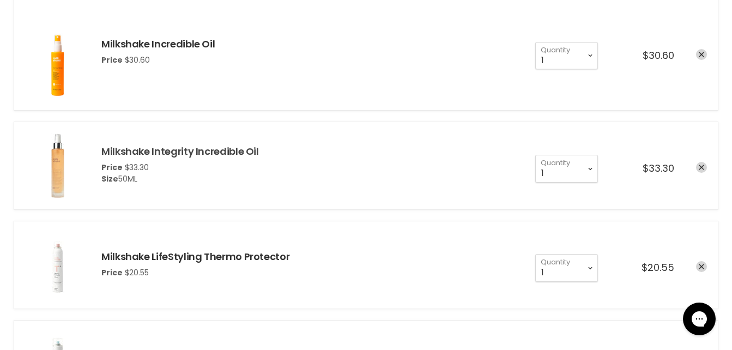
click at [194, 151] on link "Milkshake Integrity Incredible Oil" at bounding box center [180, 151] width 158 height 14
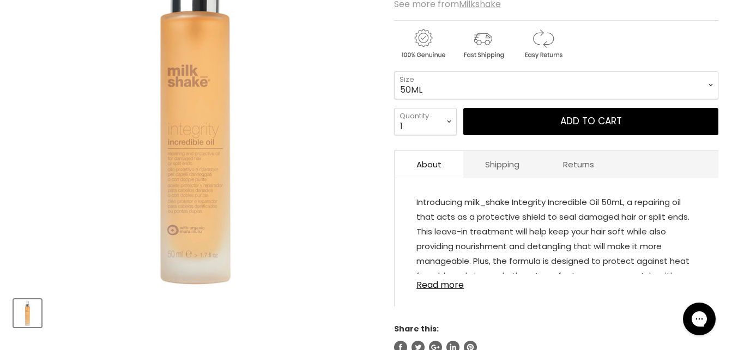
scroll to position [240, 0]
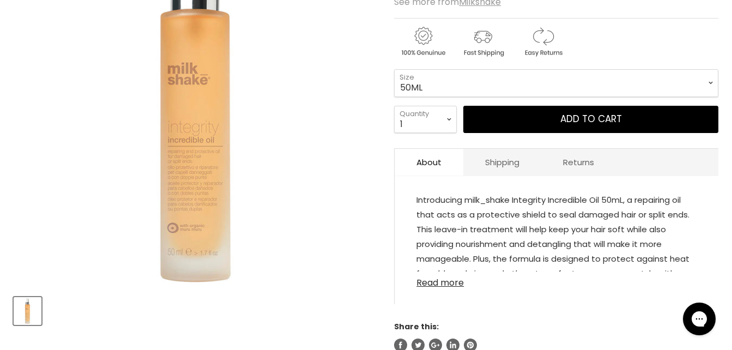
click at [436, 274] on link "Read more" at bounding box center [556, 279] width 280 height 16
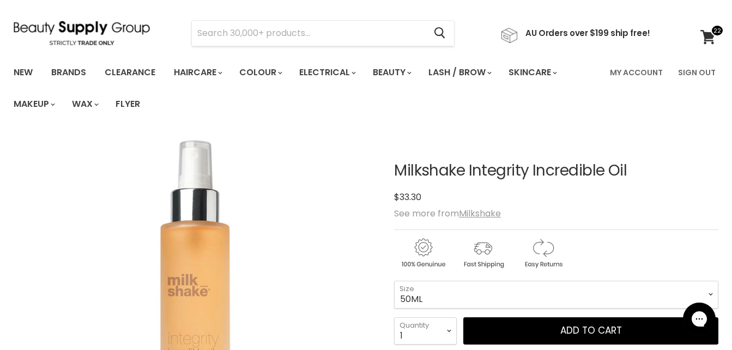
scroll to position [21, 0]
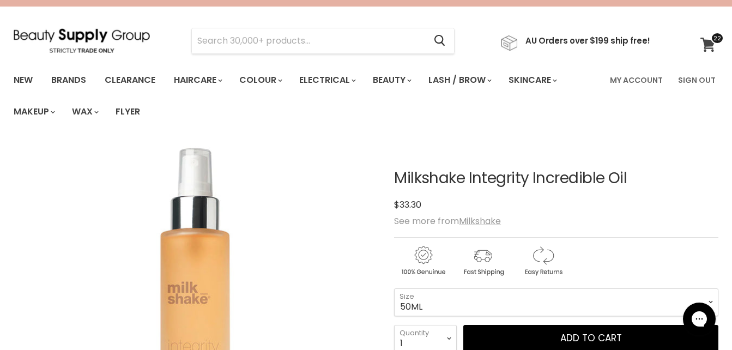
click at [703, 38] on icon at bounding box center [707, 45] width 15 height 14
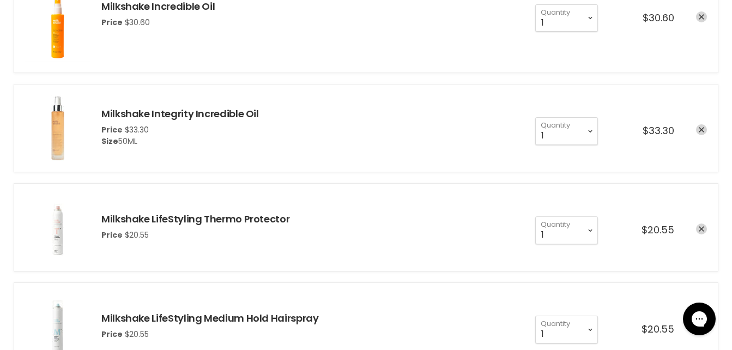
scroll to position [273, 0]
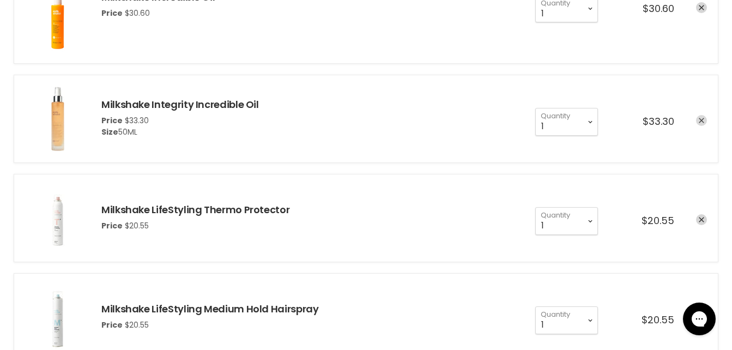
click at [700, 119] on icon "remove Milkshake Integrity Incredible Oil" at bounding box center [701, 120] width 5 height 5
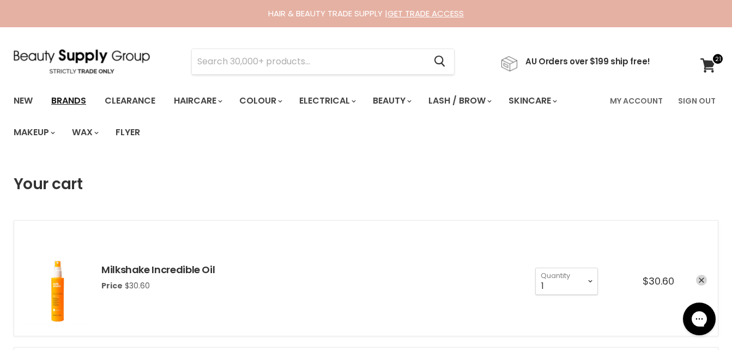
click at [72, 105] on link "Brands" at bounding box center [68, 100] width 51 height 23
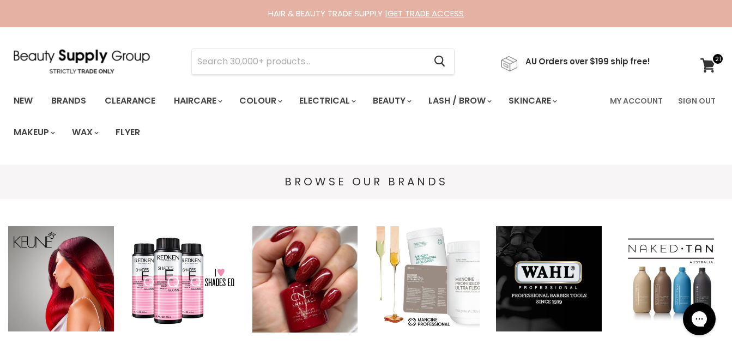
click at [253, 134] on ul "New Brands Clearance Haircare" at bounding box center [304, 116] width 598 height 63
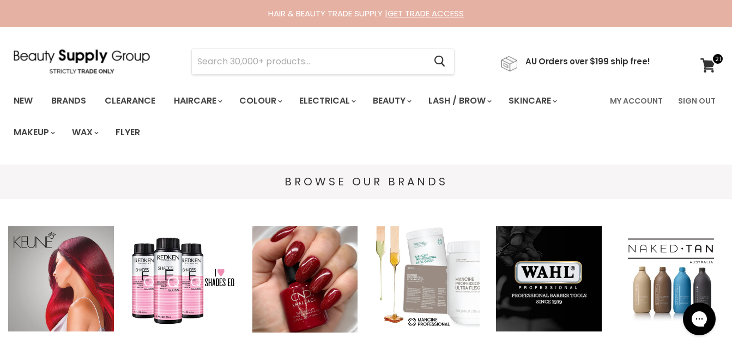
click at [61, 292] on img "Main content" at bounding box center [61, 279] width 106 height 106
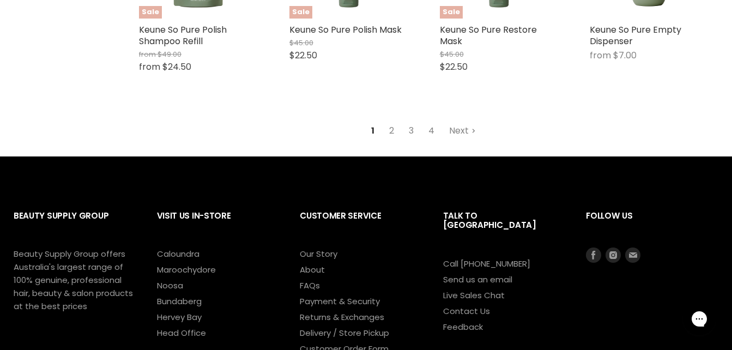
scroll to position [2851, 0]
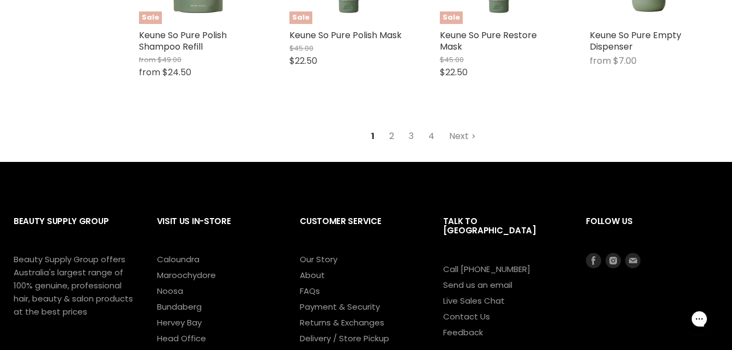
click at [391, 131] on link "2" at bounding box center [391, 136] width 17 height 20
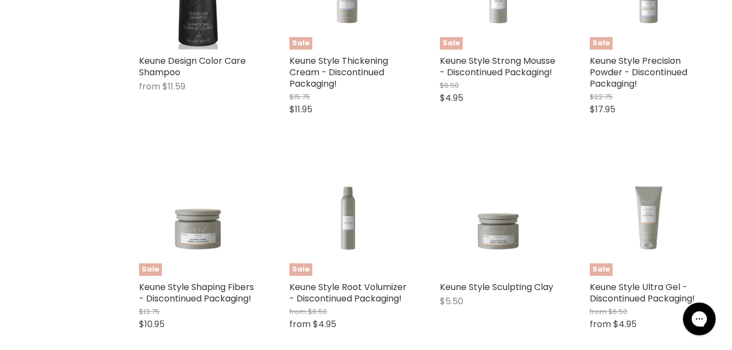
scroll to position [2749, 0]
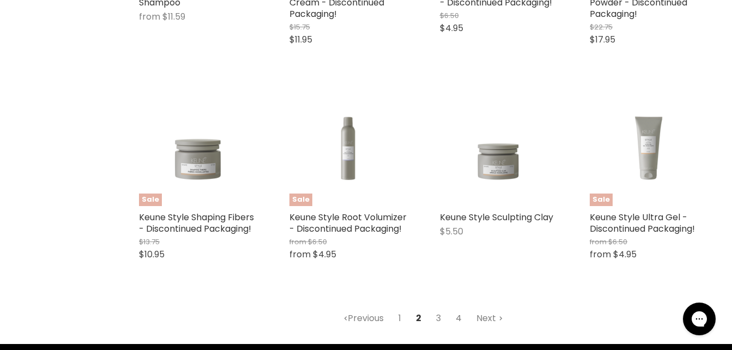
click at [460, 316] on link "4" at bounding box center [459, 319] width 18 height 20
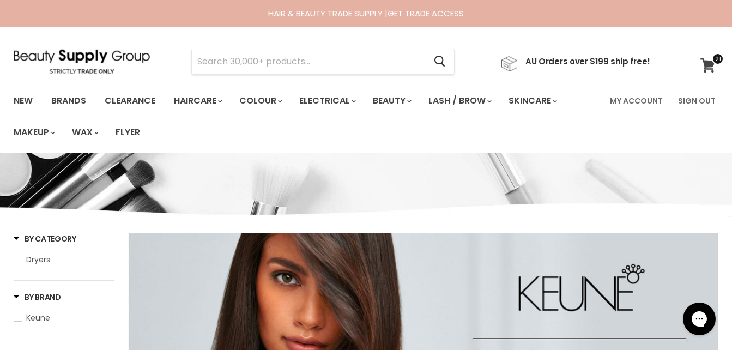
click at [712, 56] on span at bounding box center [718, 59] width 12 height 12
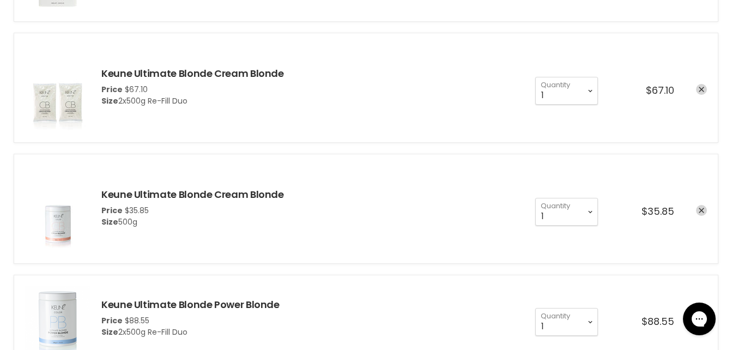
scroll to position [2028, 0]
